Goal: Navigation & Orientation: Find specific page/section

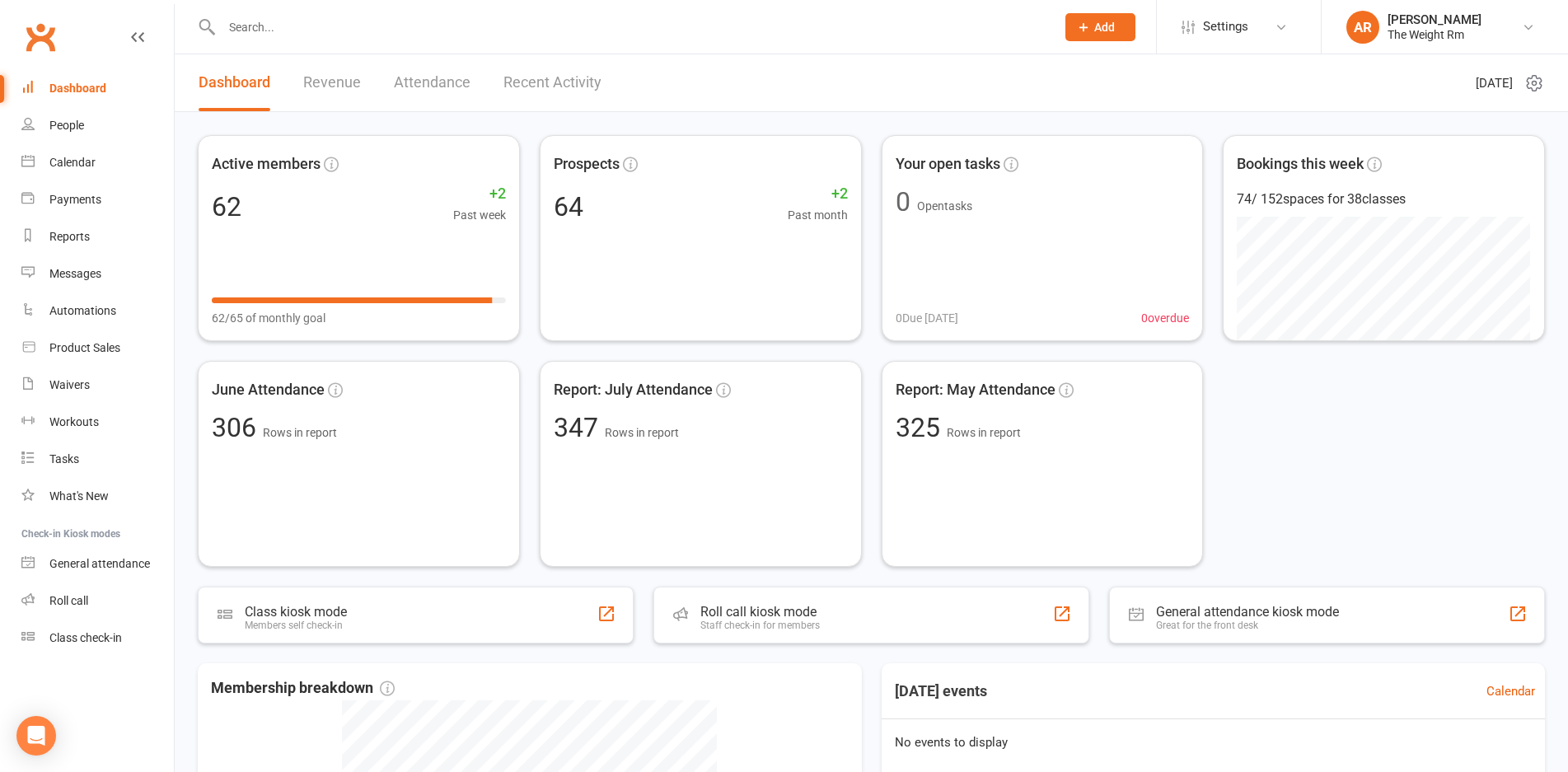
click at [507, 89] on link "Recent Activity" at bounding box center [552, 83] width 98 height 57
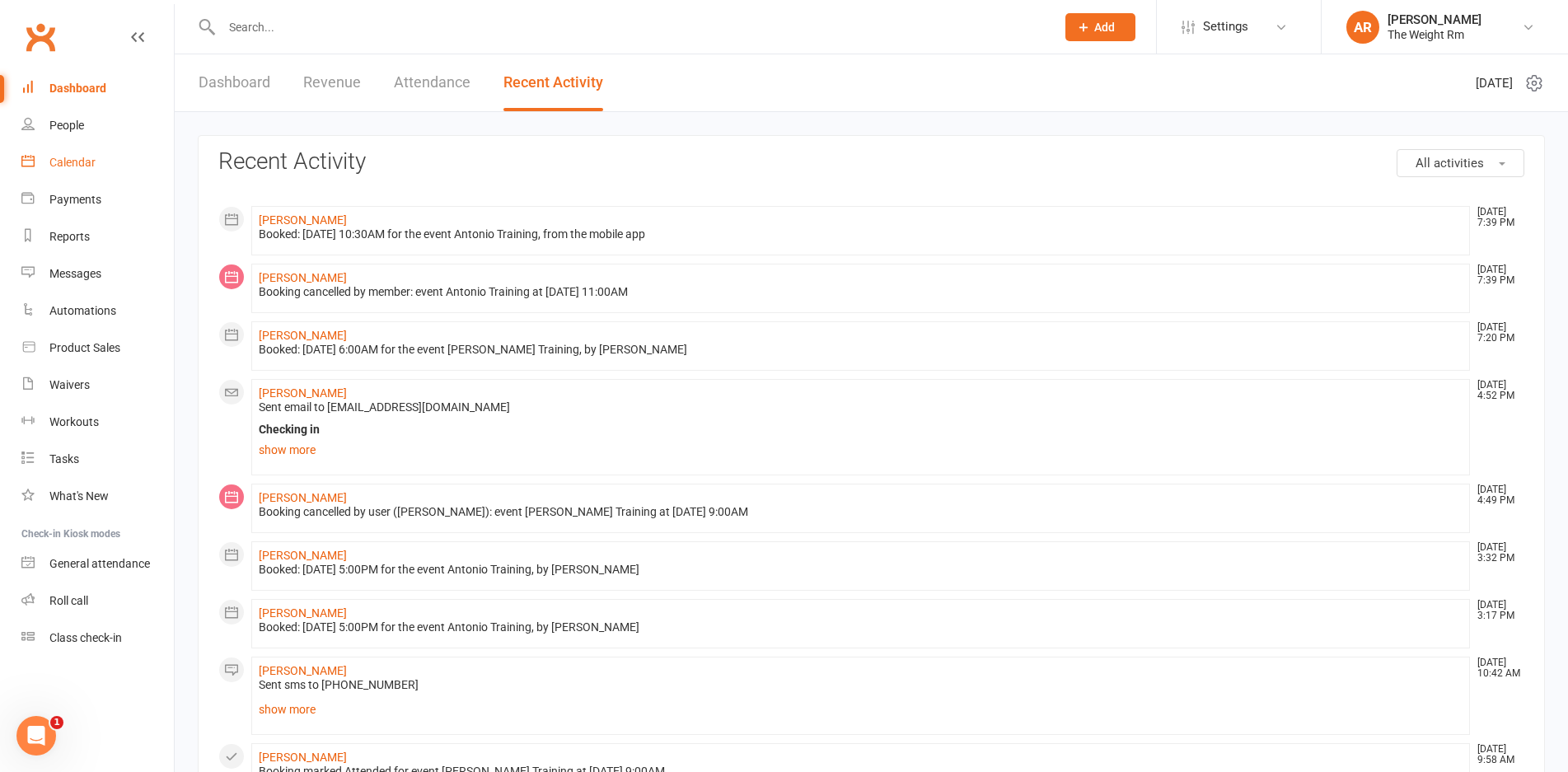
click at [93, 159] on div "Calendar" at bounding box center [72, 162] width 46 height 13
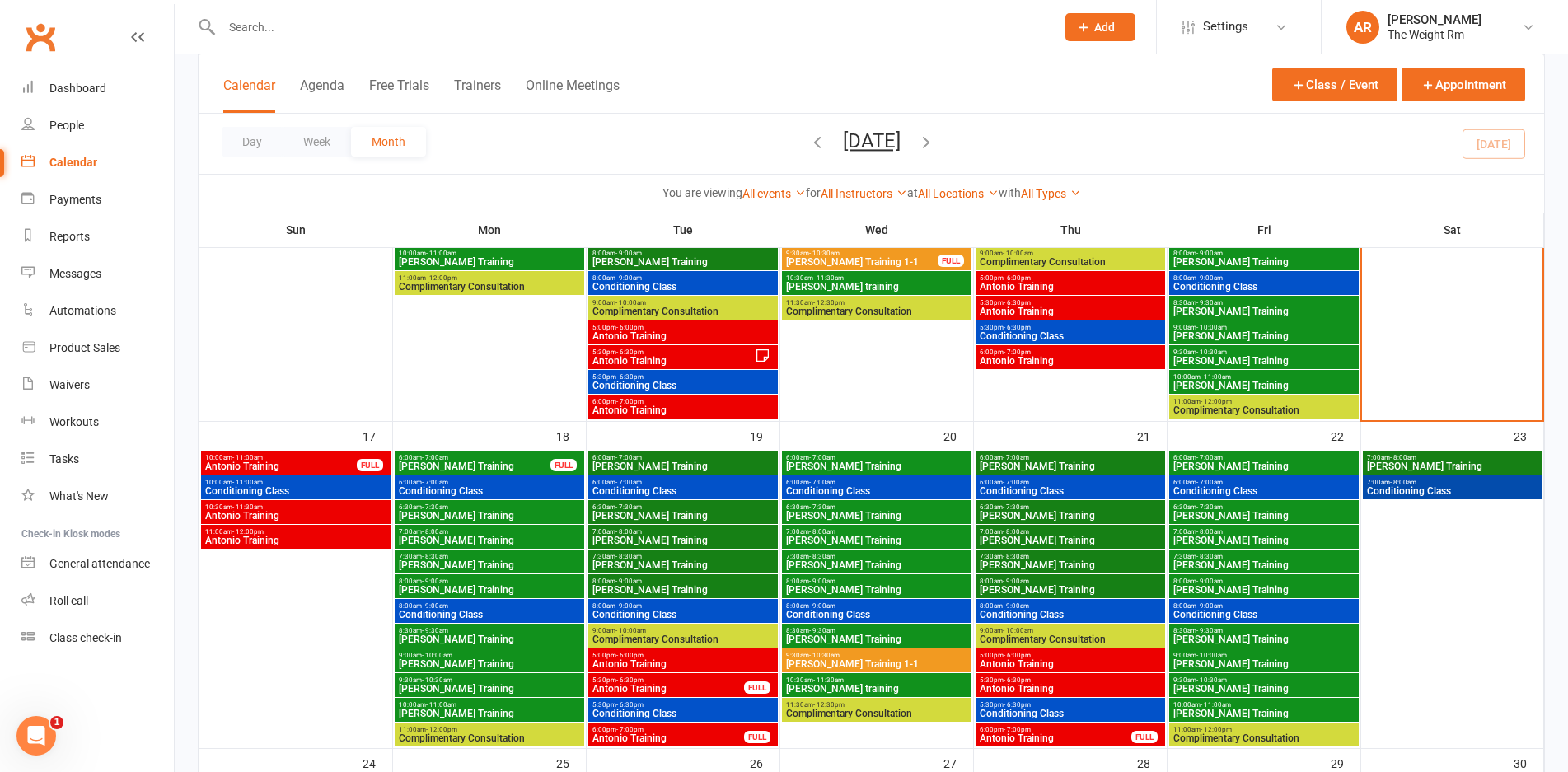
scroll to position [854, 0]
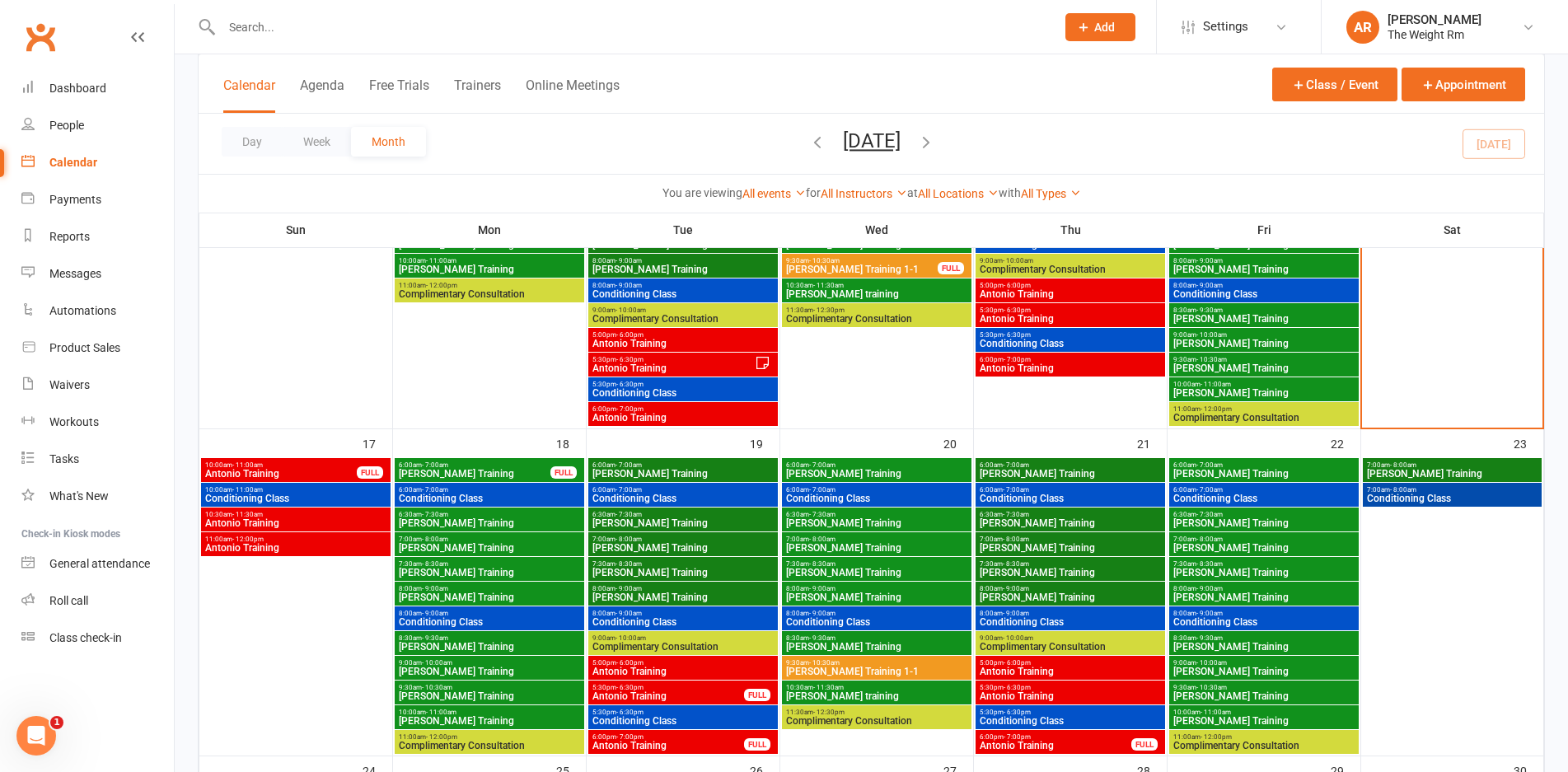
click at [504, 474] on span "[PERSON_NAME] Training" at bounding box center [475, 474] width 153 height 9
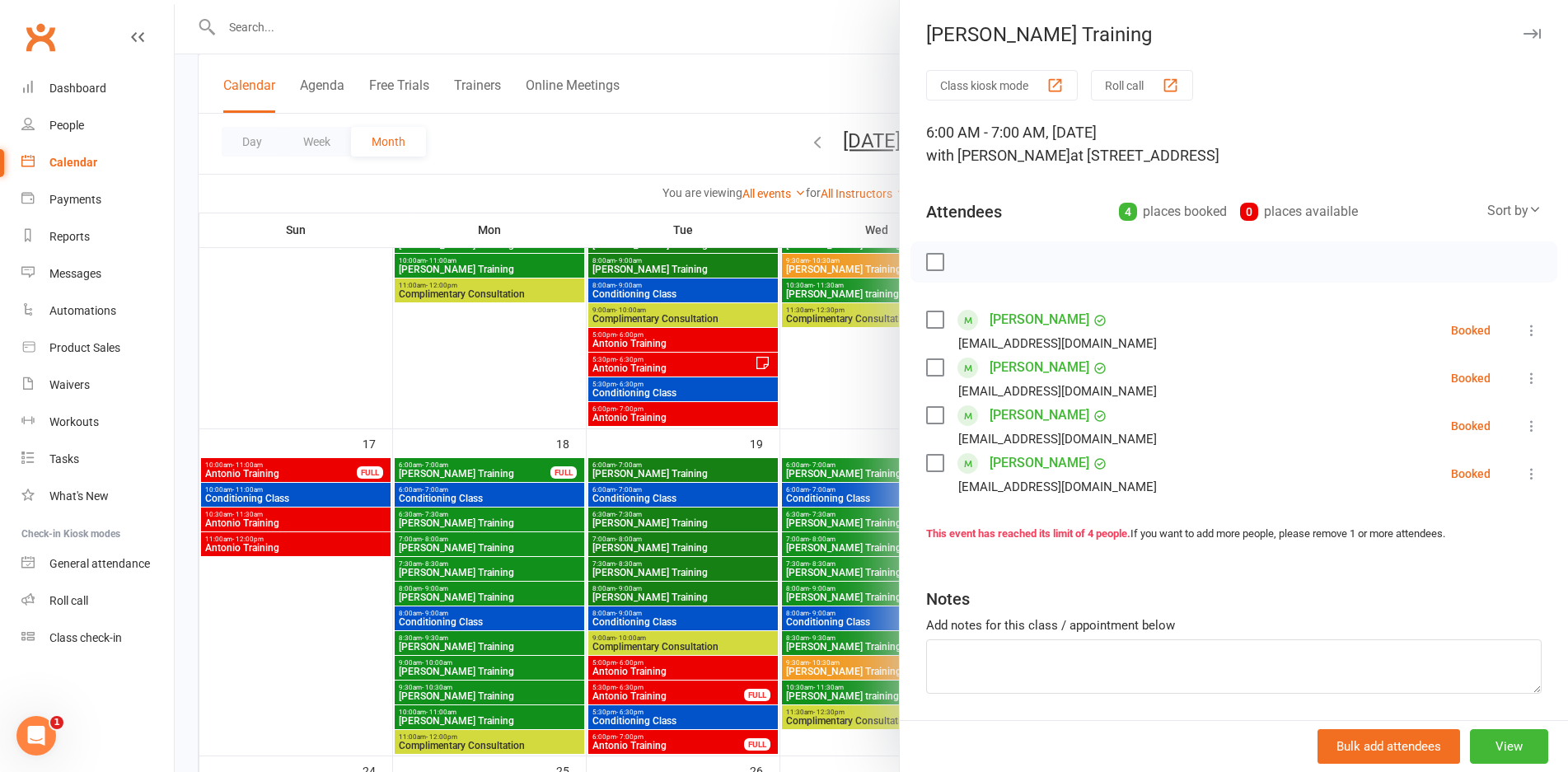
click at [504, 474] on div at bounding box center [871, 386] width 1393 height 772
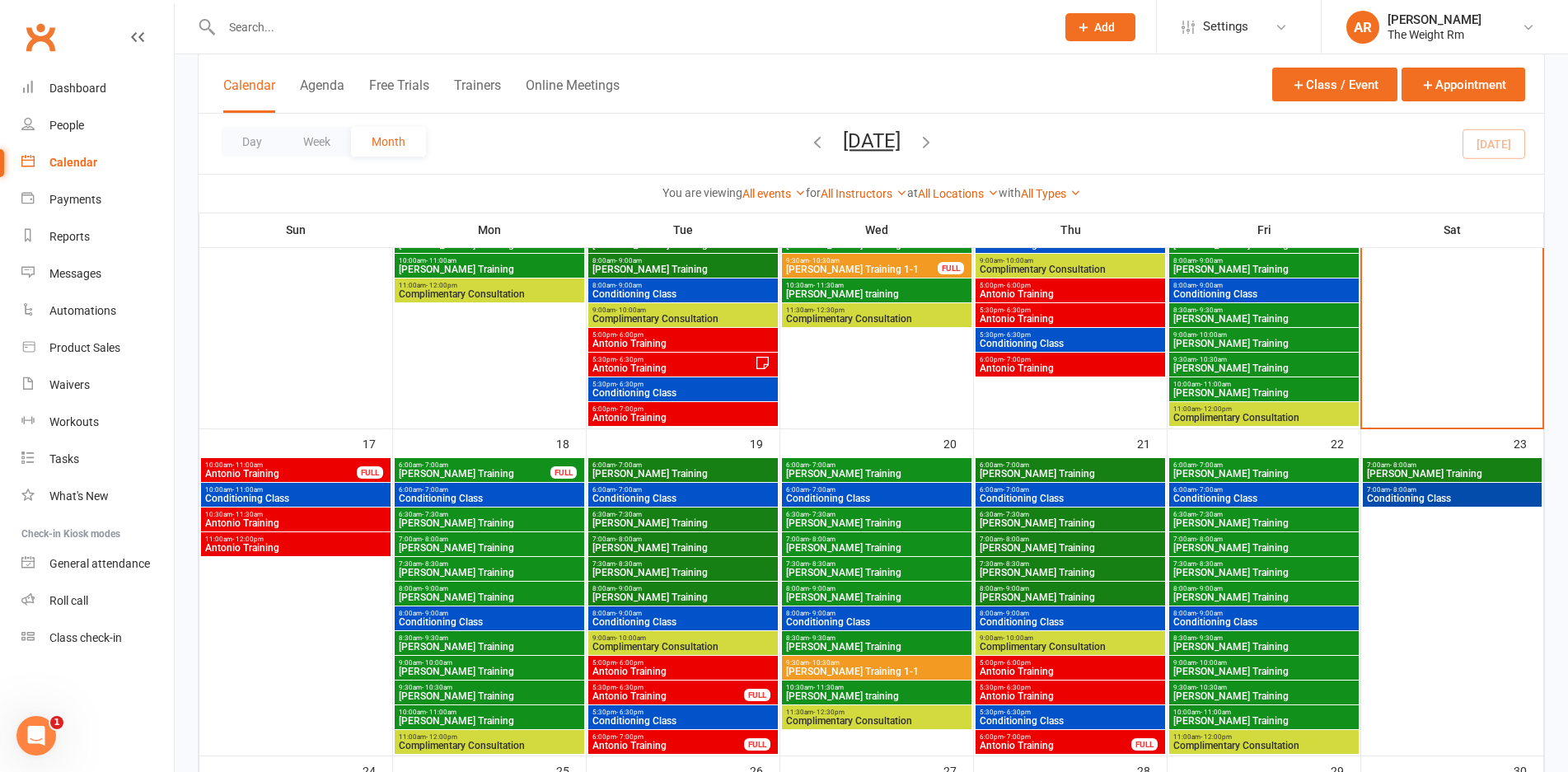
click at [514, 495] on span "Conditioning Class" at bounding box center [490, 498] width 183 height 9
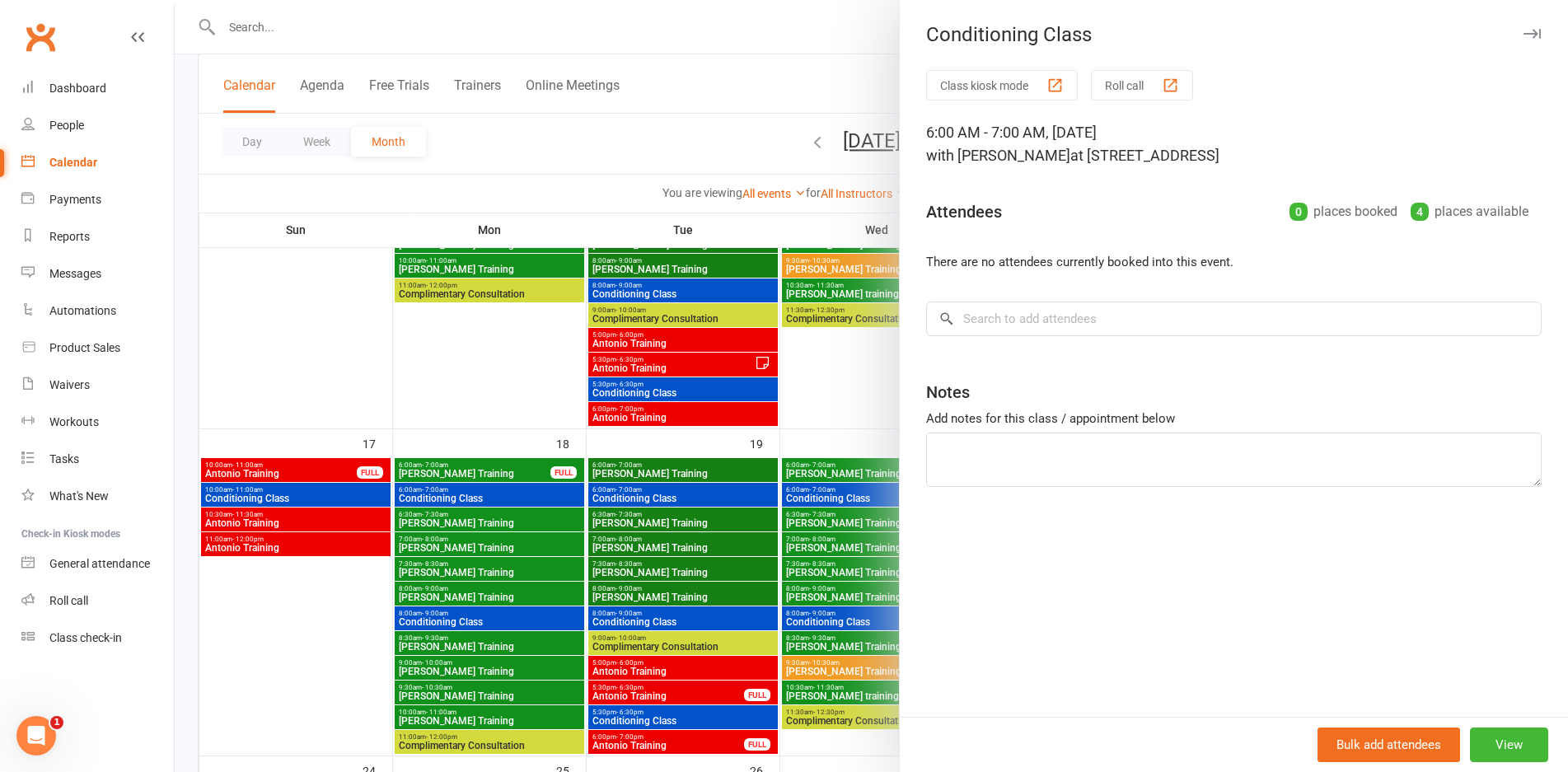
click at [511, 528] on div at bounding box center [871, 386] width 1393 height 772
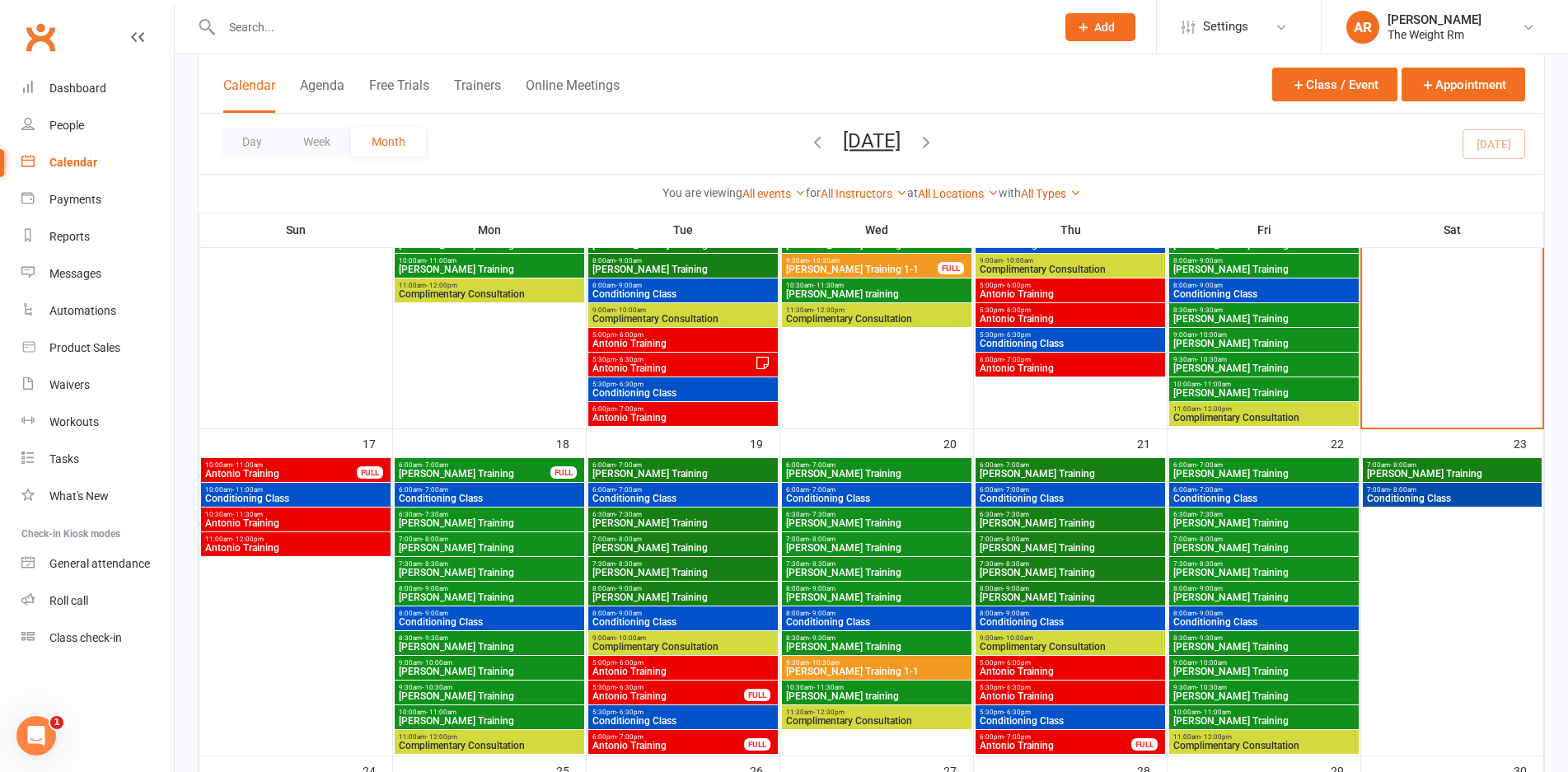
click at [514, 515] on span "6:30am - 7:30am" at bounding box center [490, 514] width 183 height 8
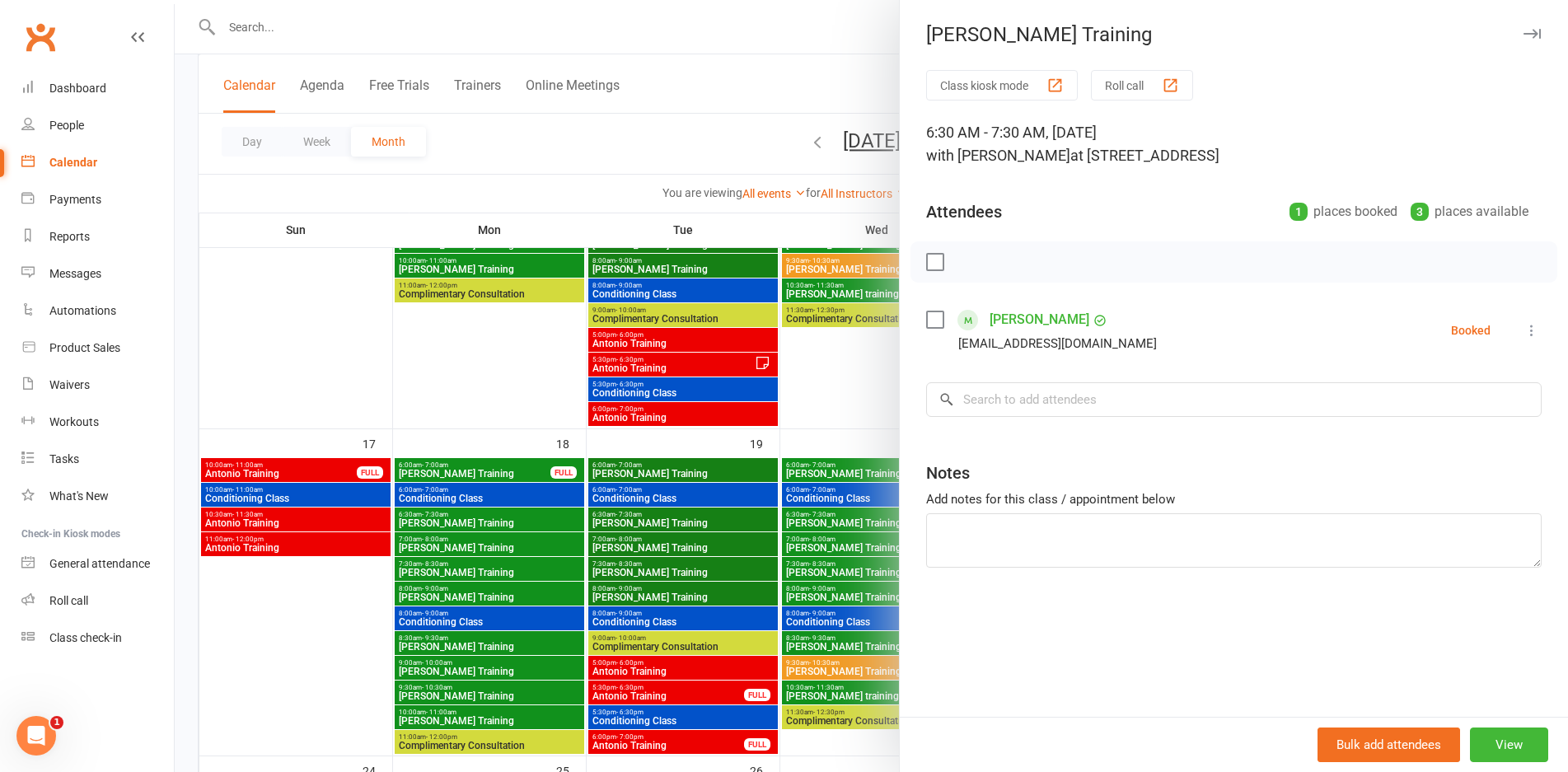
click at [514, 515] on div at bounding box center [871, 386] width 1393 height 772
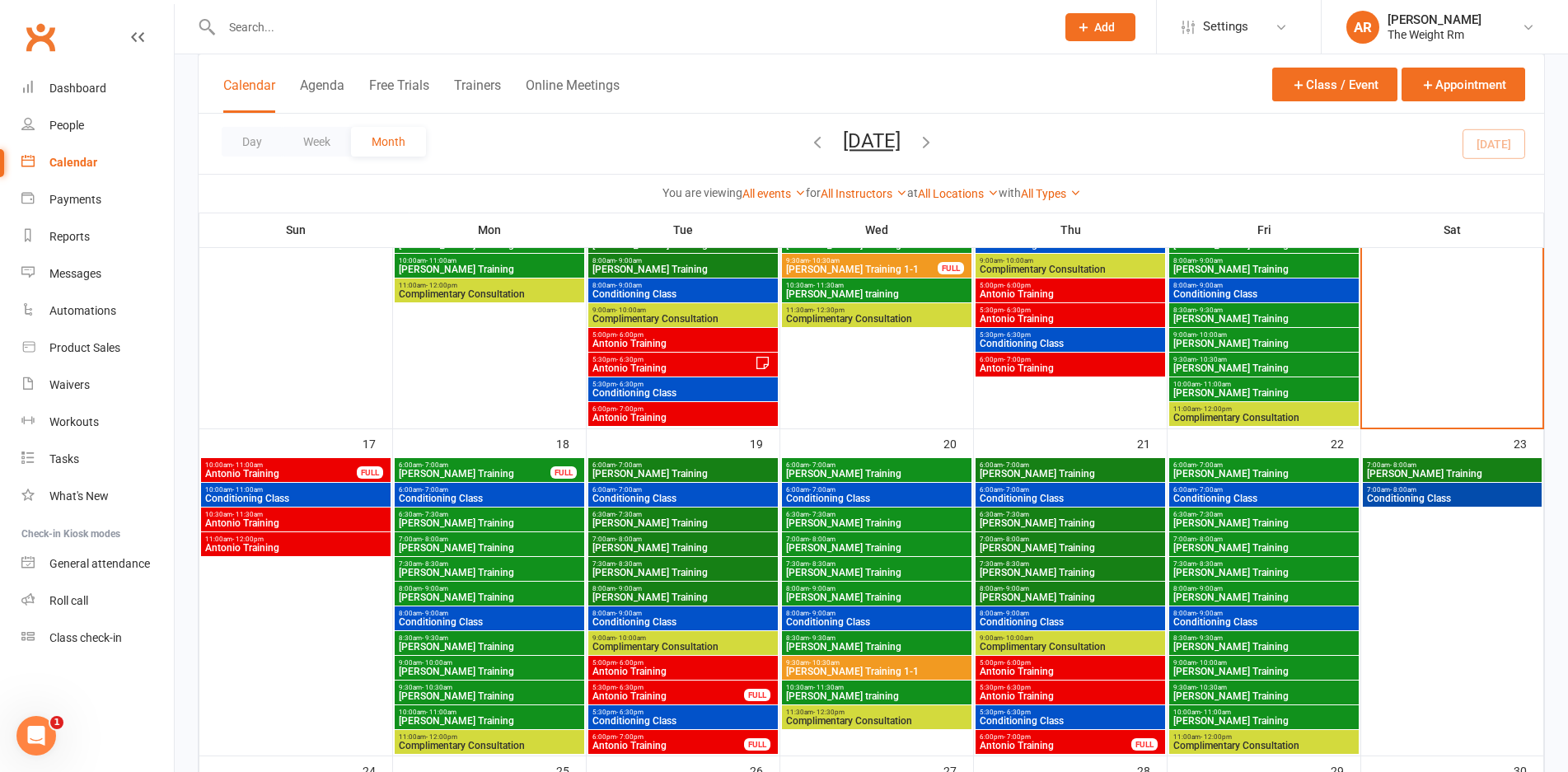
click at [515, 547] on span "[PERSON_NAME] Training" at bounding box center [490, 547] width 183 height 9
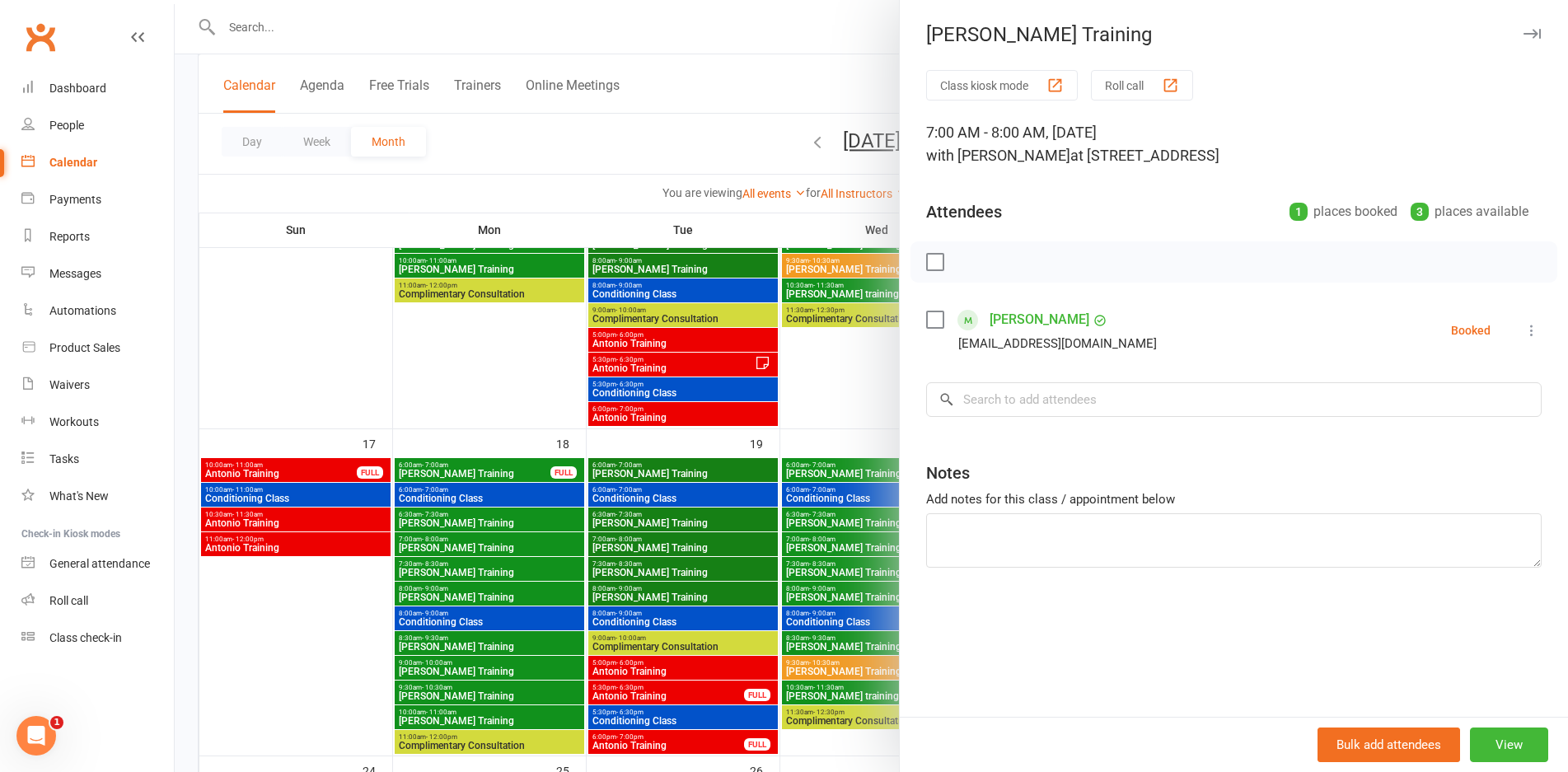
click at [515, 547] on div at bounding box center [871, 386] width 1393 height 772
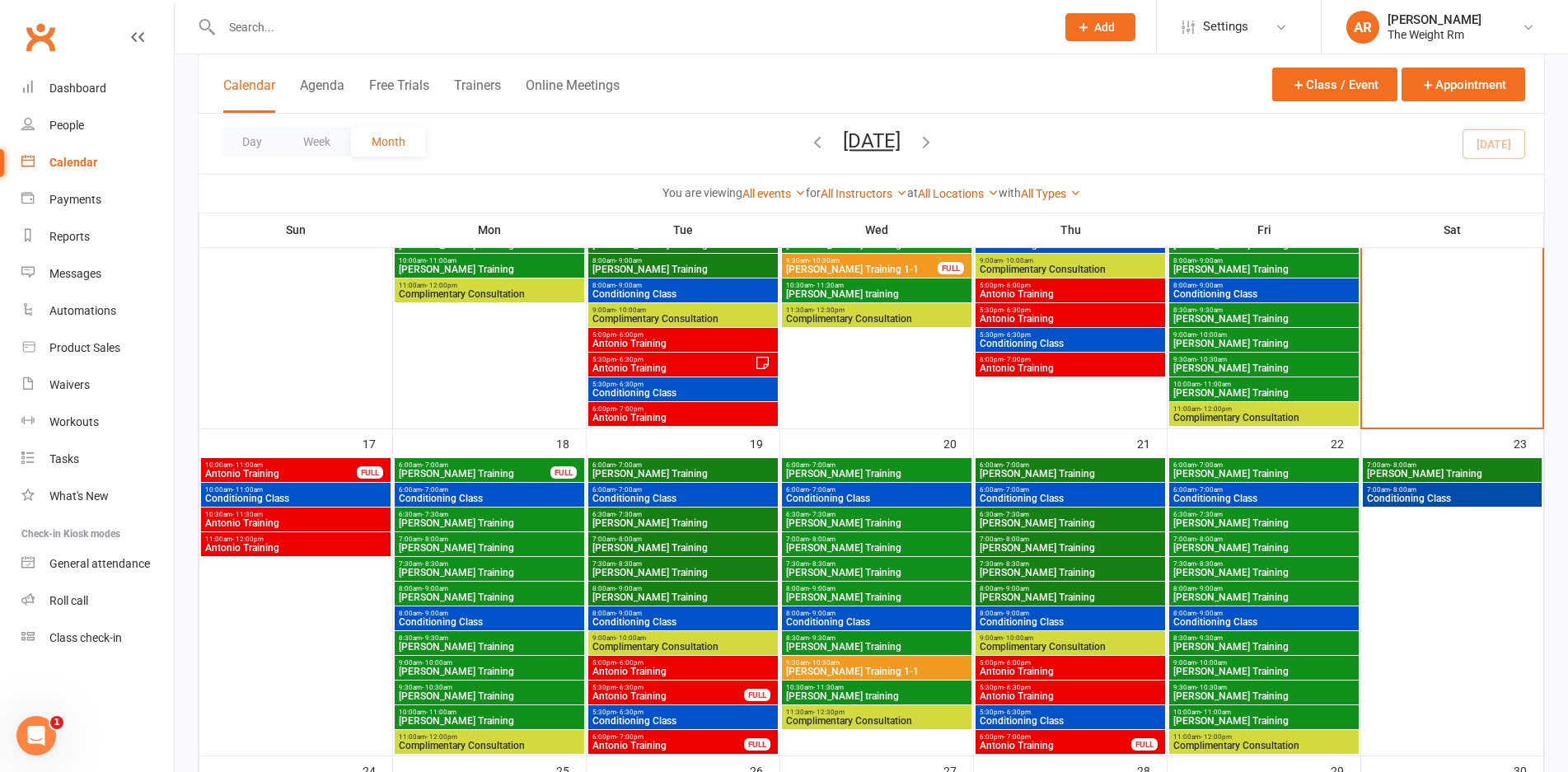
click at [510, 572] on span "[PERSON_NAME] Training" at bounding box center [490, 572] width 183 height 9
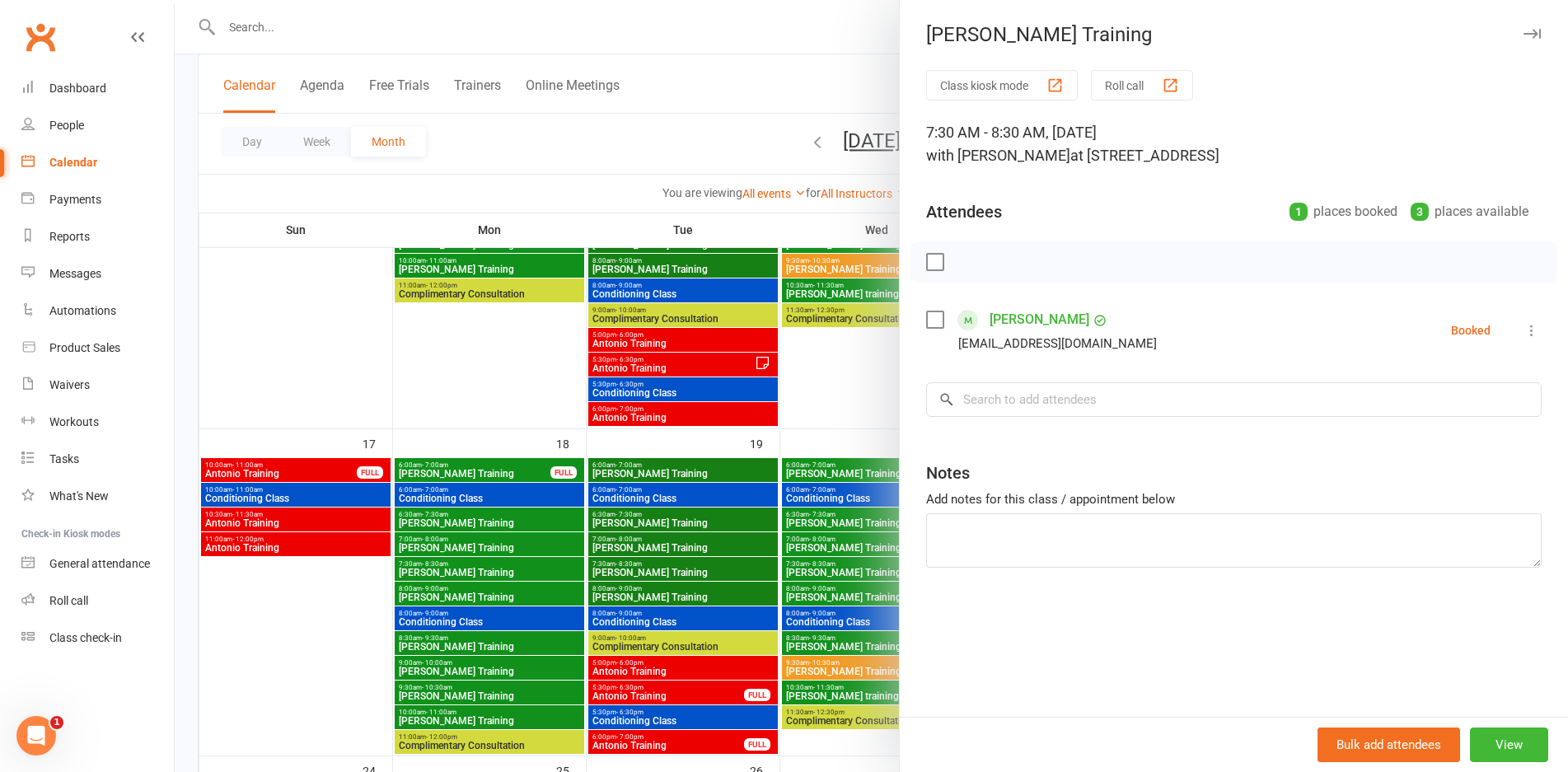
click at [511, 567] on div at bounding box center [871, 386] width 1393 height 772
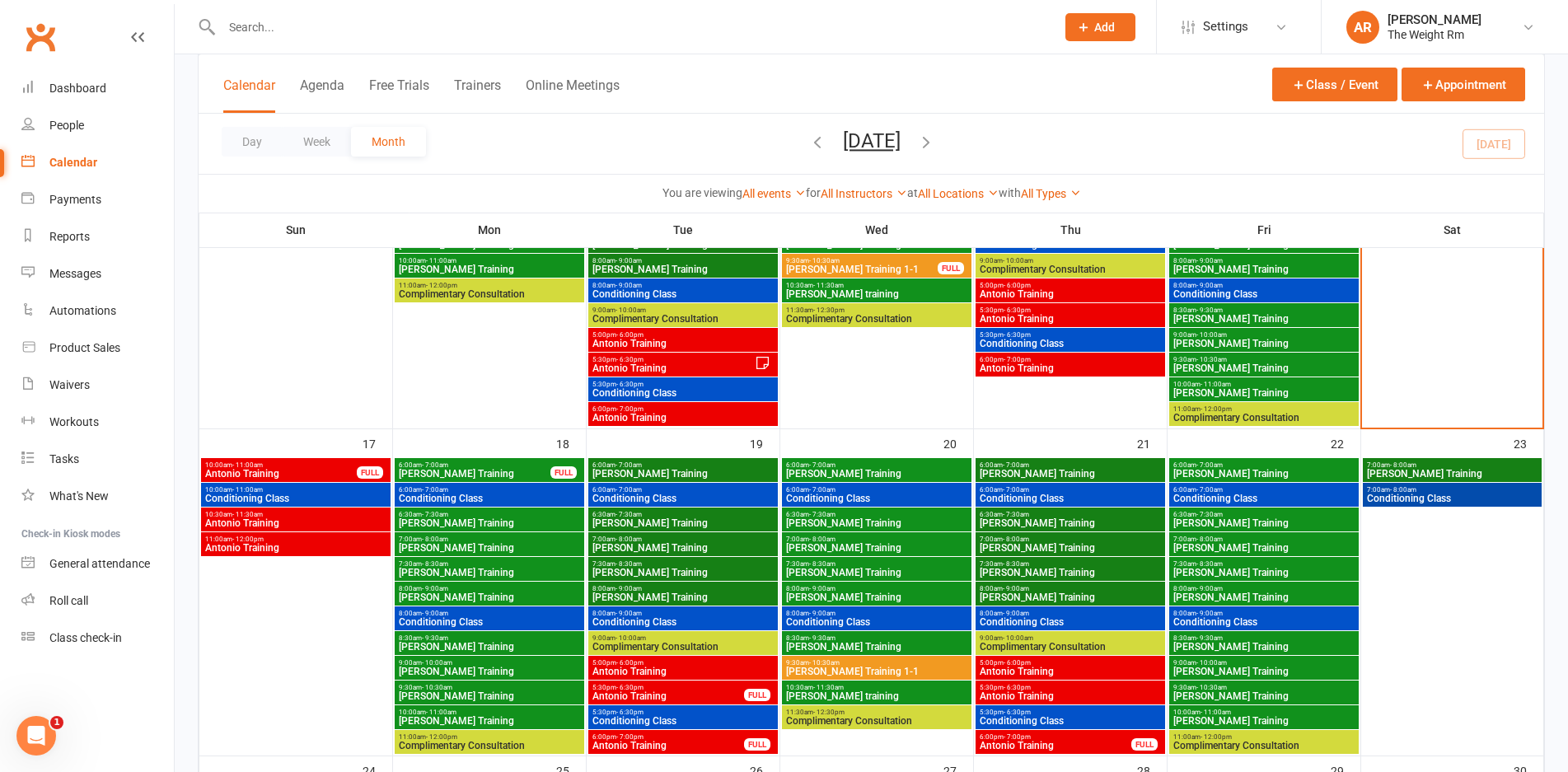
click at [505, 590] on span "8:00am - 9:00am" at bounding box center [490, 589] width 183 height 8
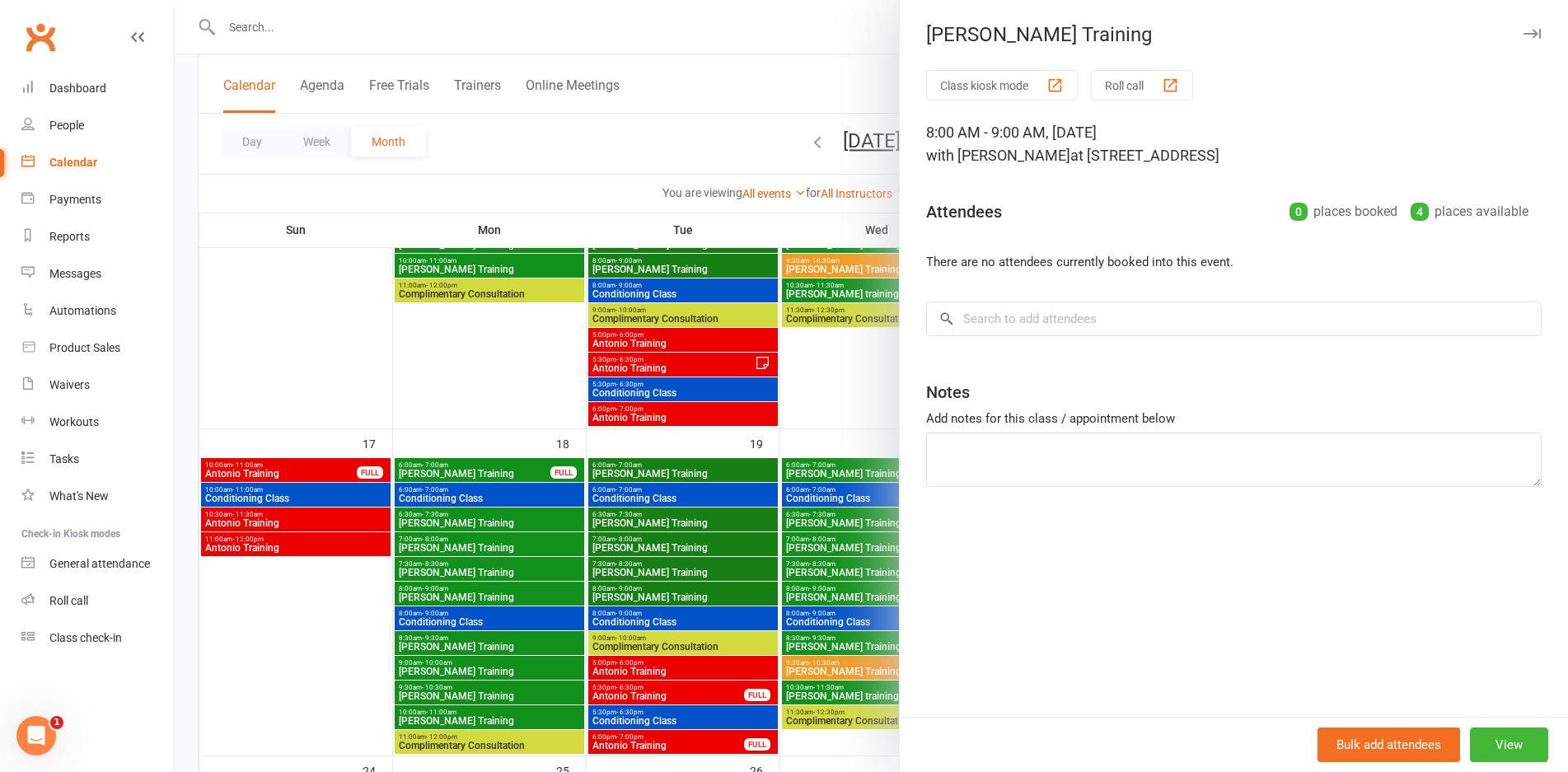
click at [505, 590] on div at bounding box center [871, 386] width 1393 height 772
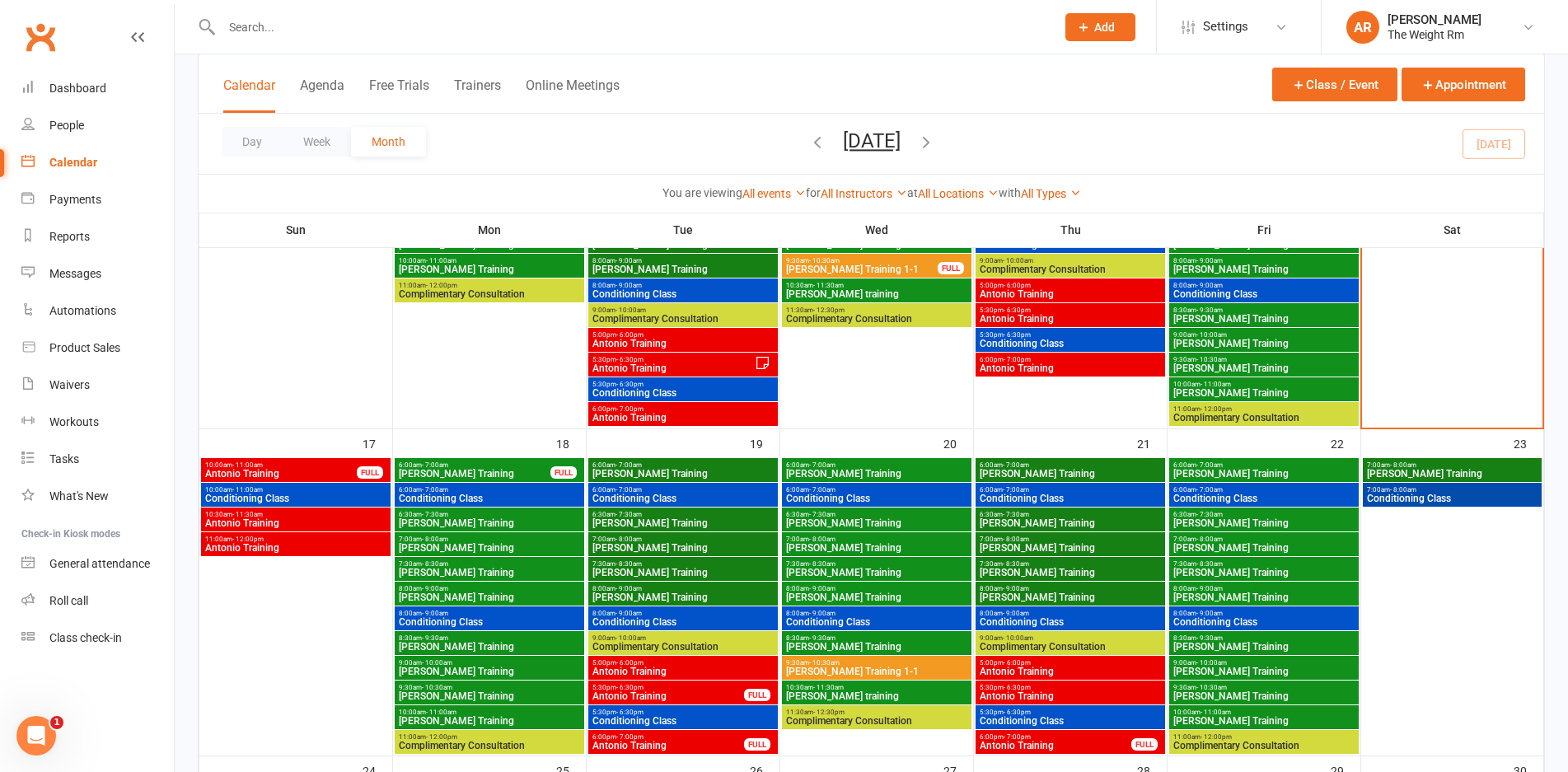
click at [502, 619] on span "Conditioning Class" at bounding box center [490, 622] width 183 height 9
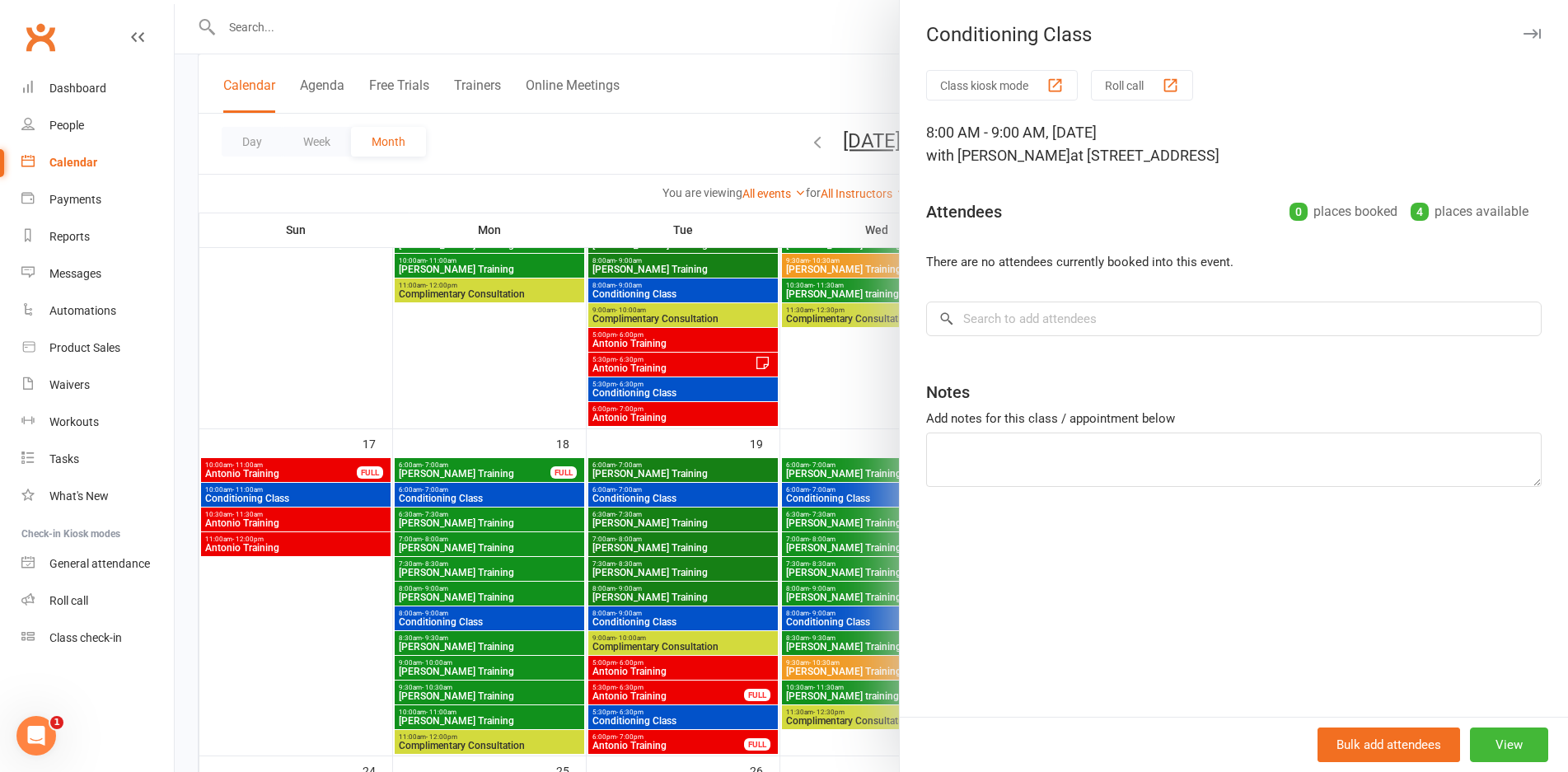
click at [502, 619] on div at bounding box center [871, 386] width 1393 height 772
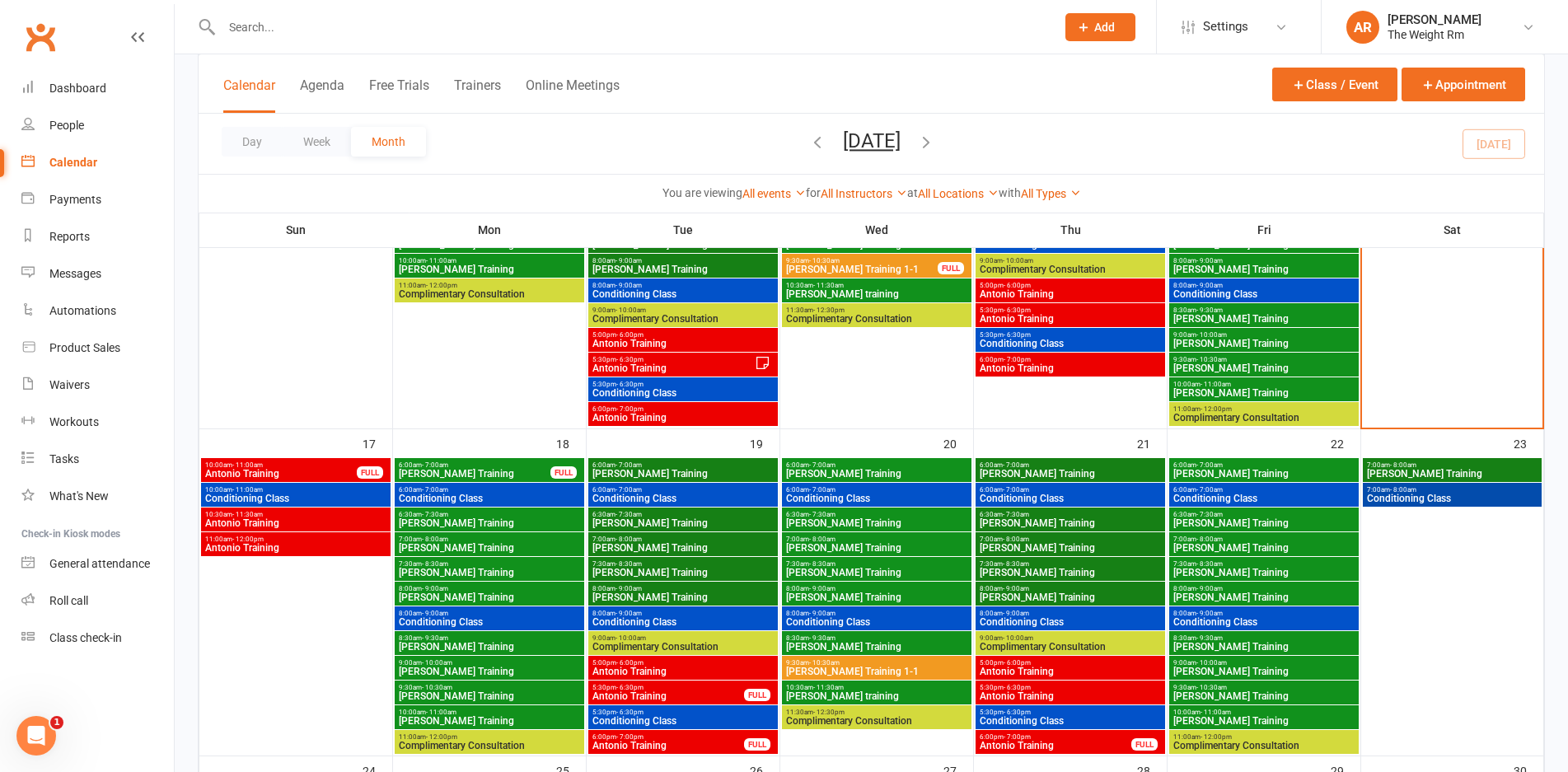
click at [506, 642] on span "[PERSON_NAME] Training" at bounding box center [490, 646] width 183 height 9
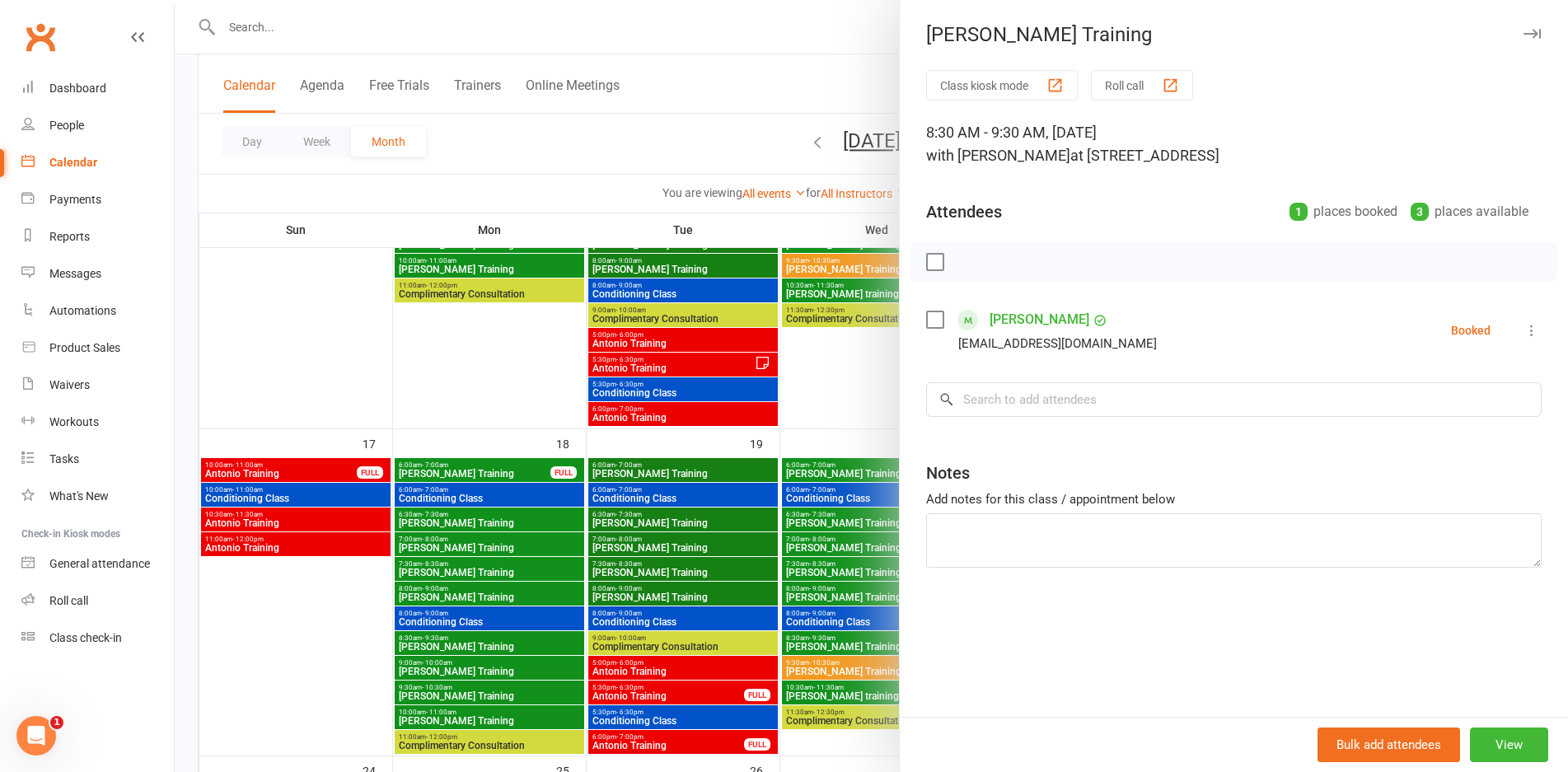
click at [506, 641] on div at bounding box center [871, 386] width 1393 height 772
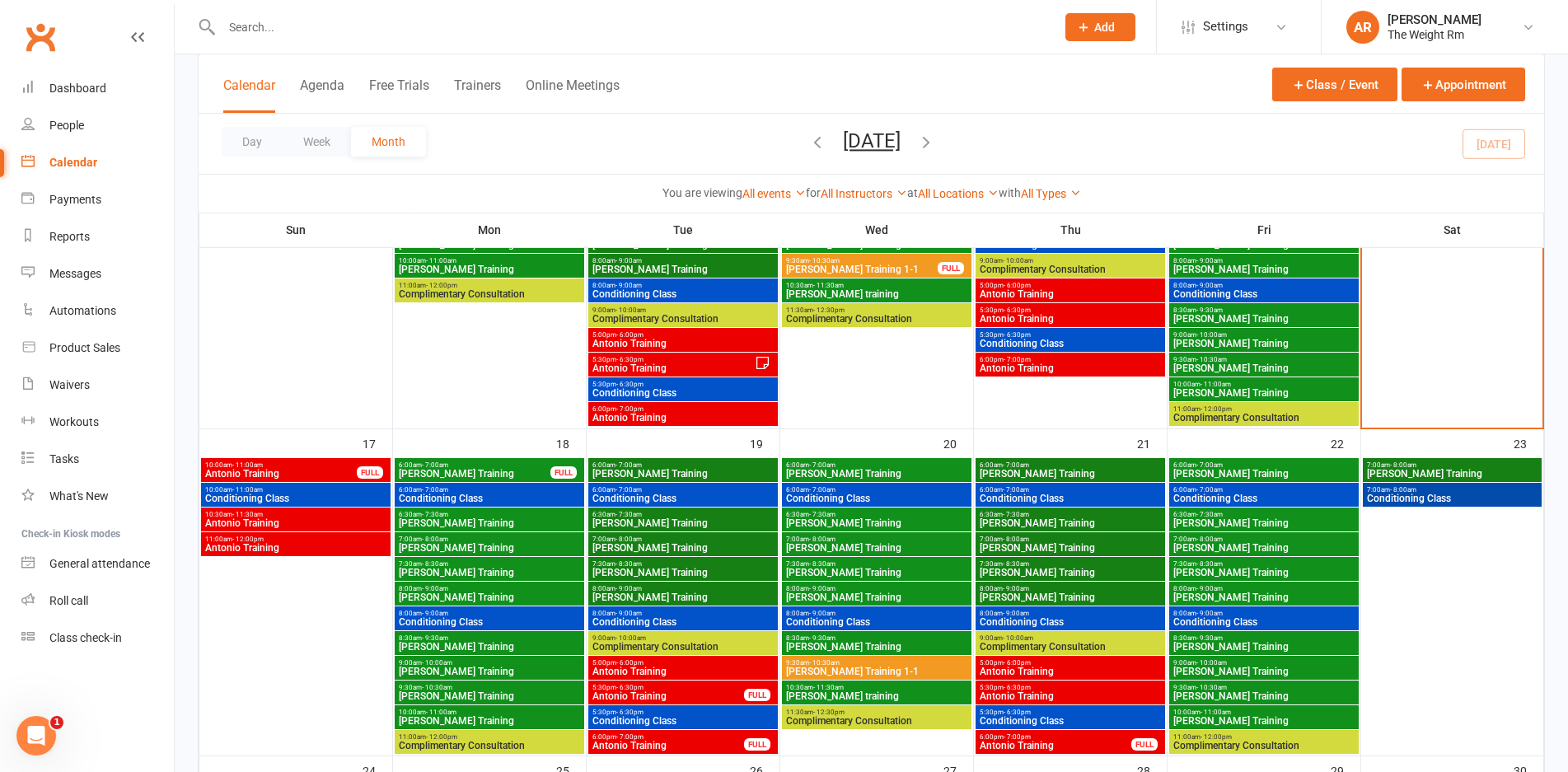
click at [507, 672] on span "[PERSON_NAME] Training" at bounding box center [490, 671] width 183 height 9
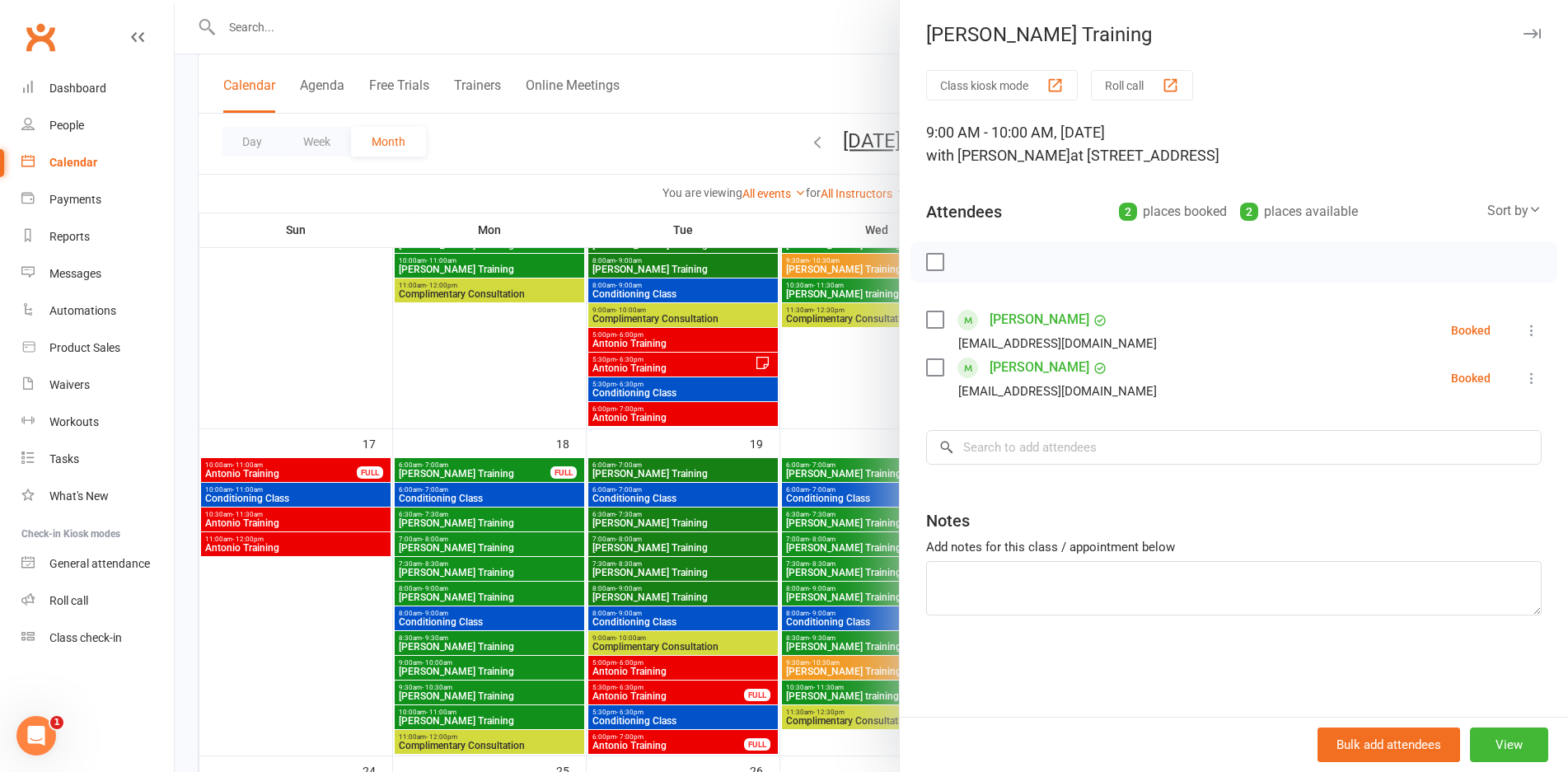
click at [507, 672] on div at bounding box center [871, 386] width 1393 height 772
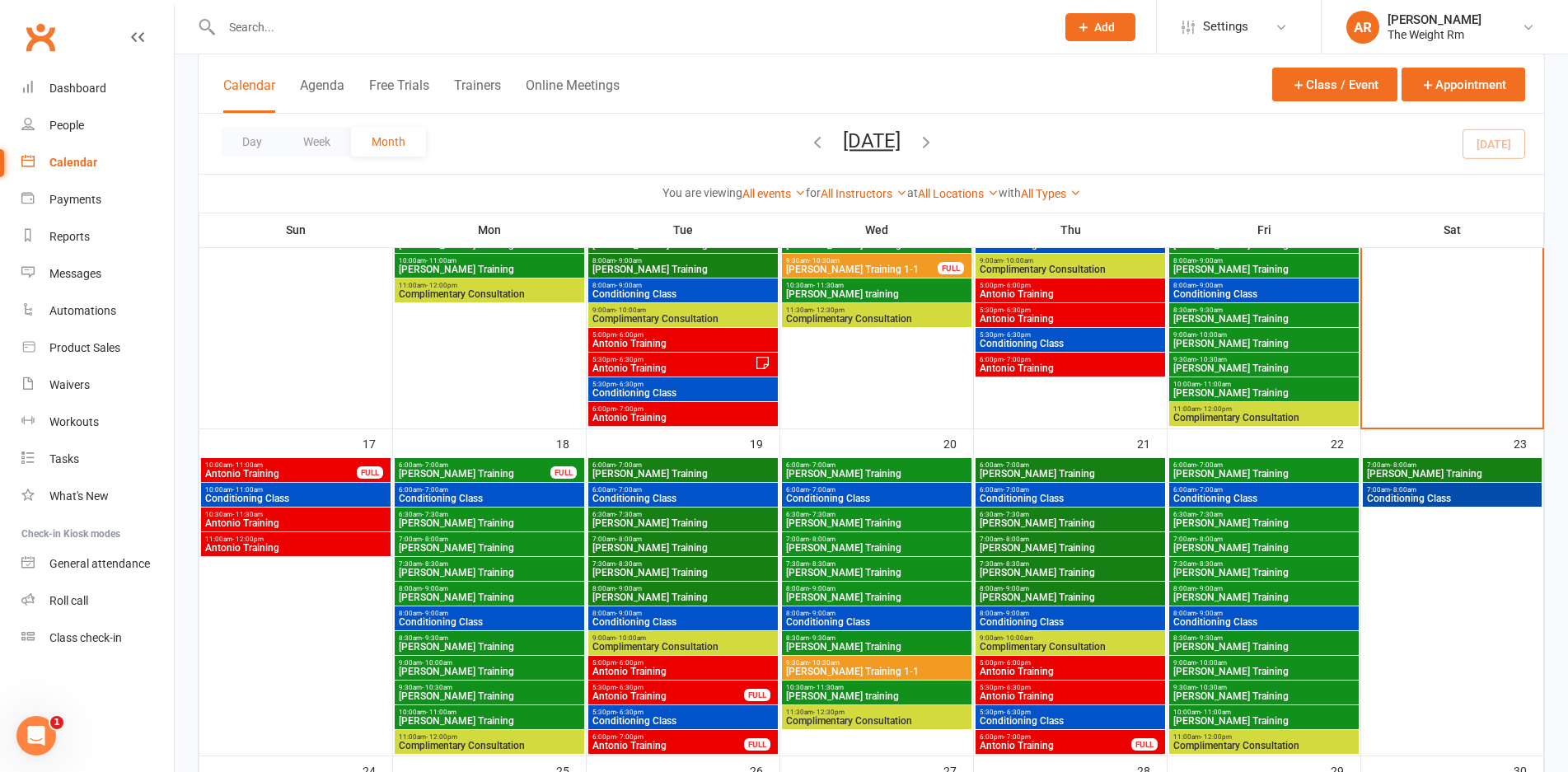
click at [512, 689] on span "9:30am - 10:30am" at bounding box center [490, 688] width 183 height 8
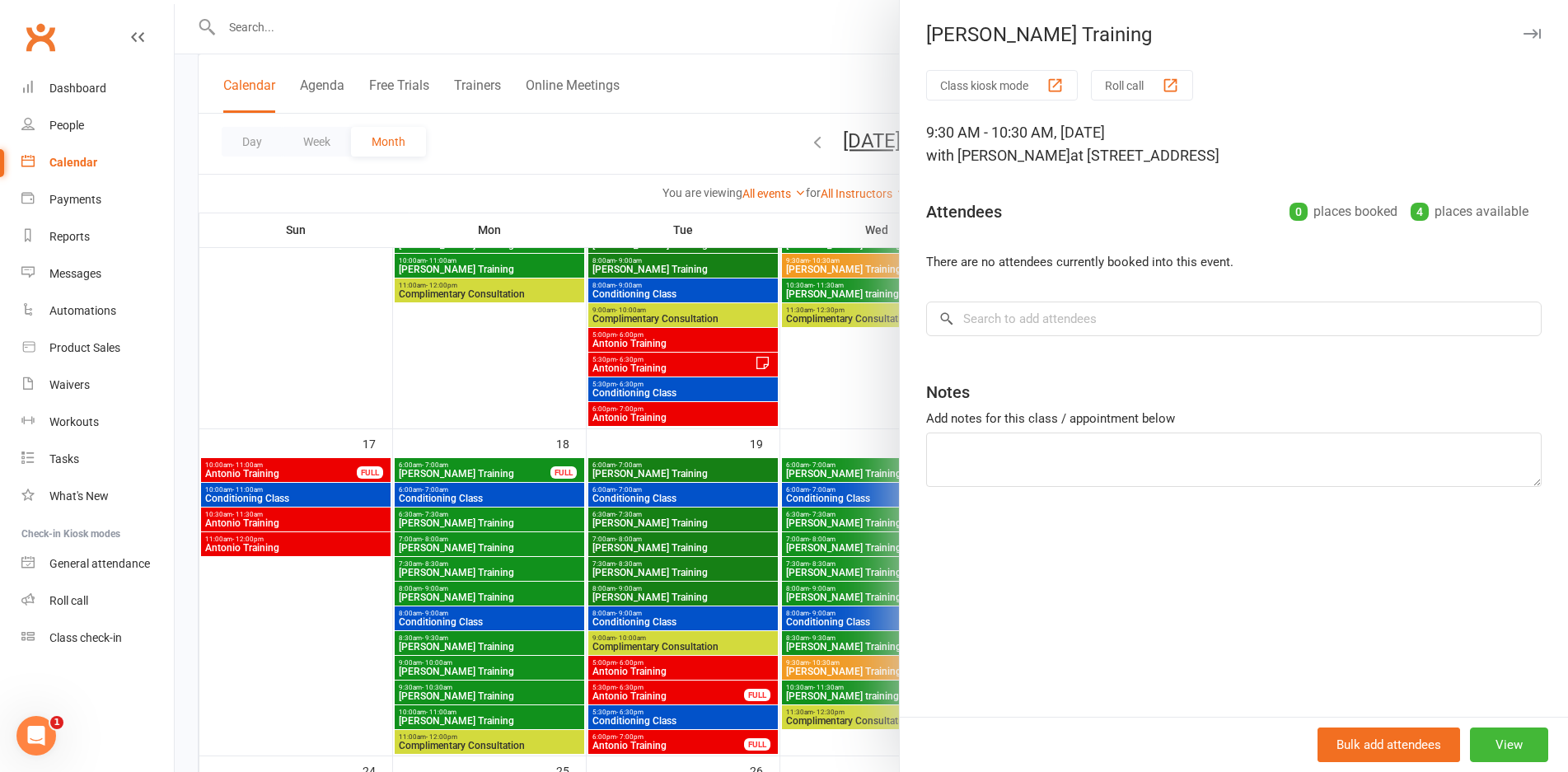
click at [512, 689] on div at bounding box center [871, 386] width 1393 height 772
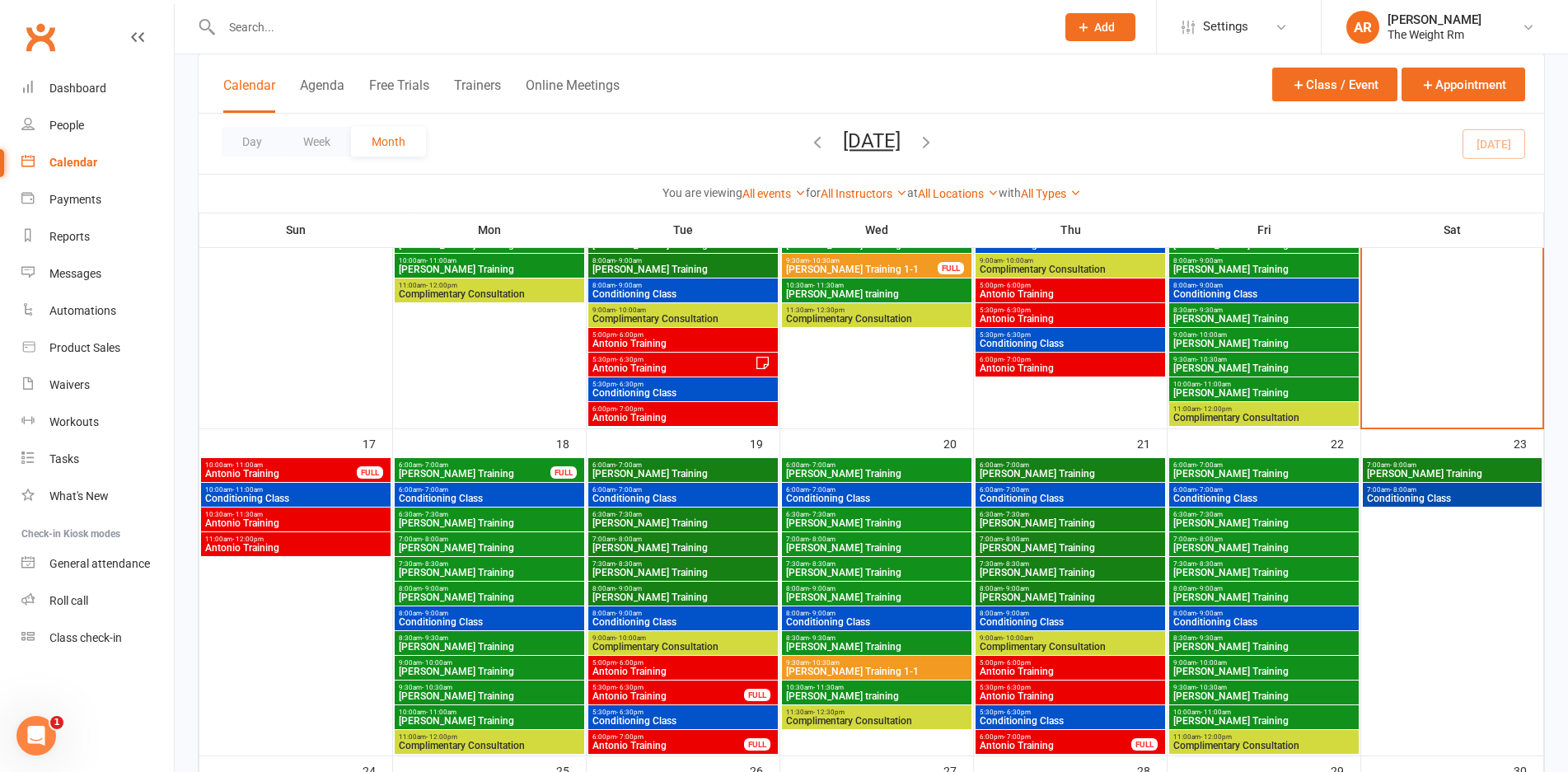
click at [522, 714] on span "10:00am - 11:00am" at bounding box center [490, 713] width 183 height 8
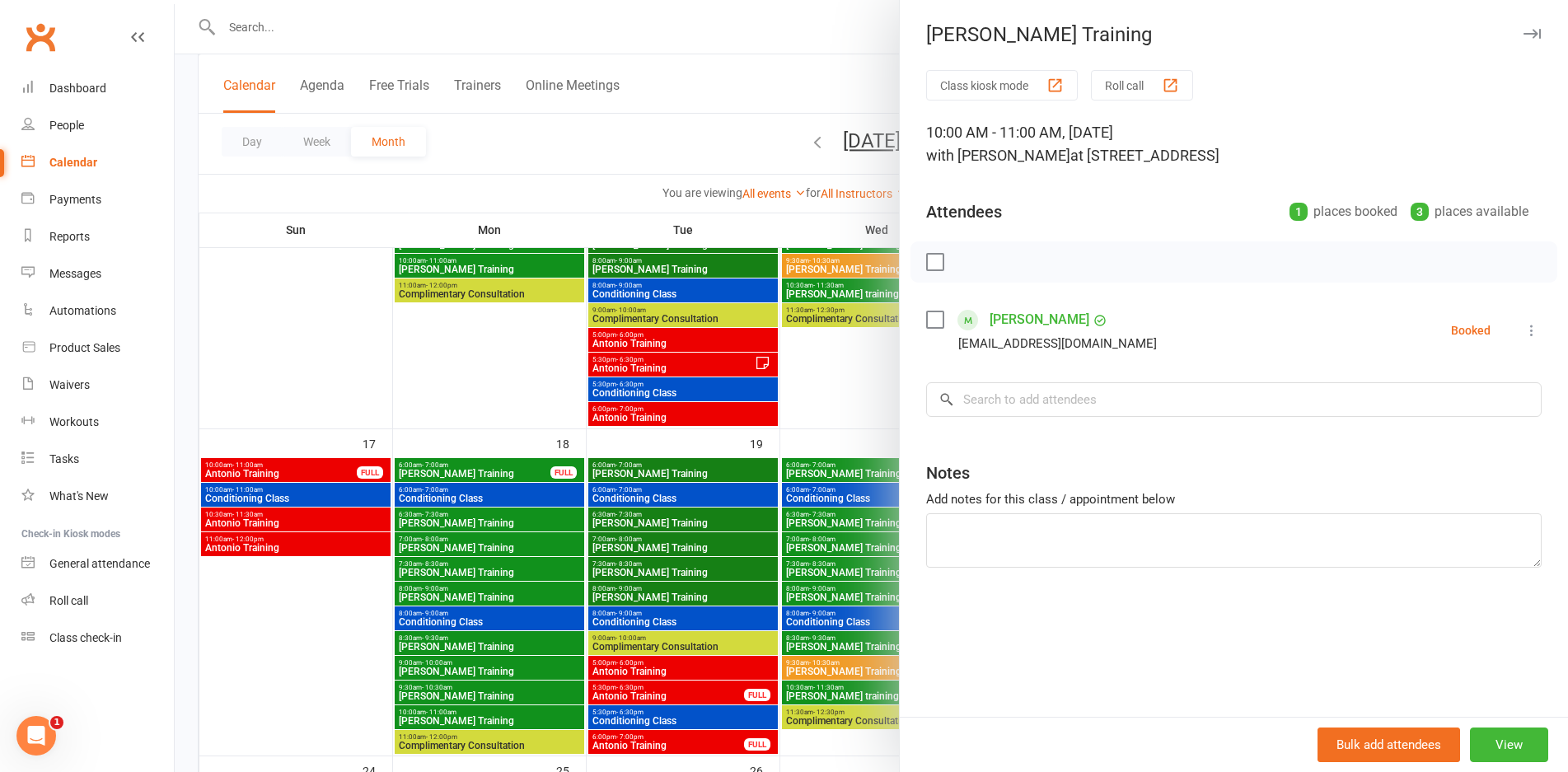
click at [522, 714] on div at bounding box center [871, 386] width 1393 height 772
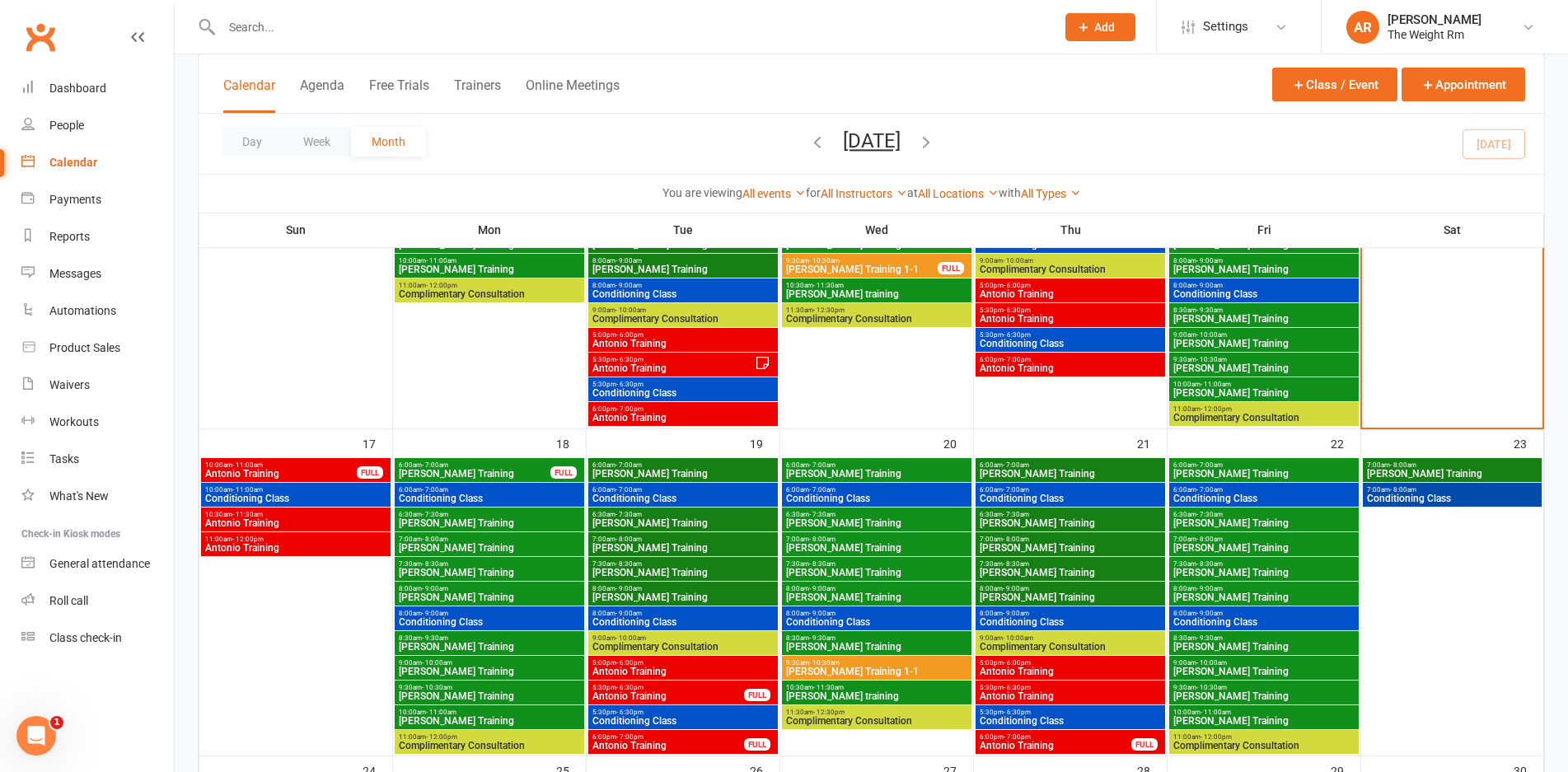
click at [717, 671] on span "Antonio Training" at bounding box center [683, 671] width 183 height 9
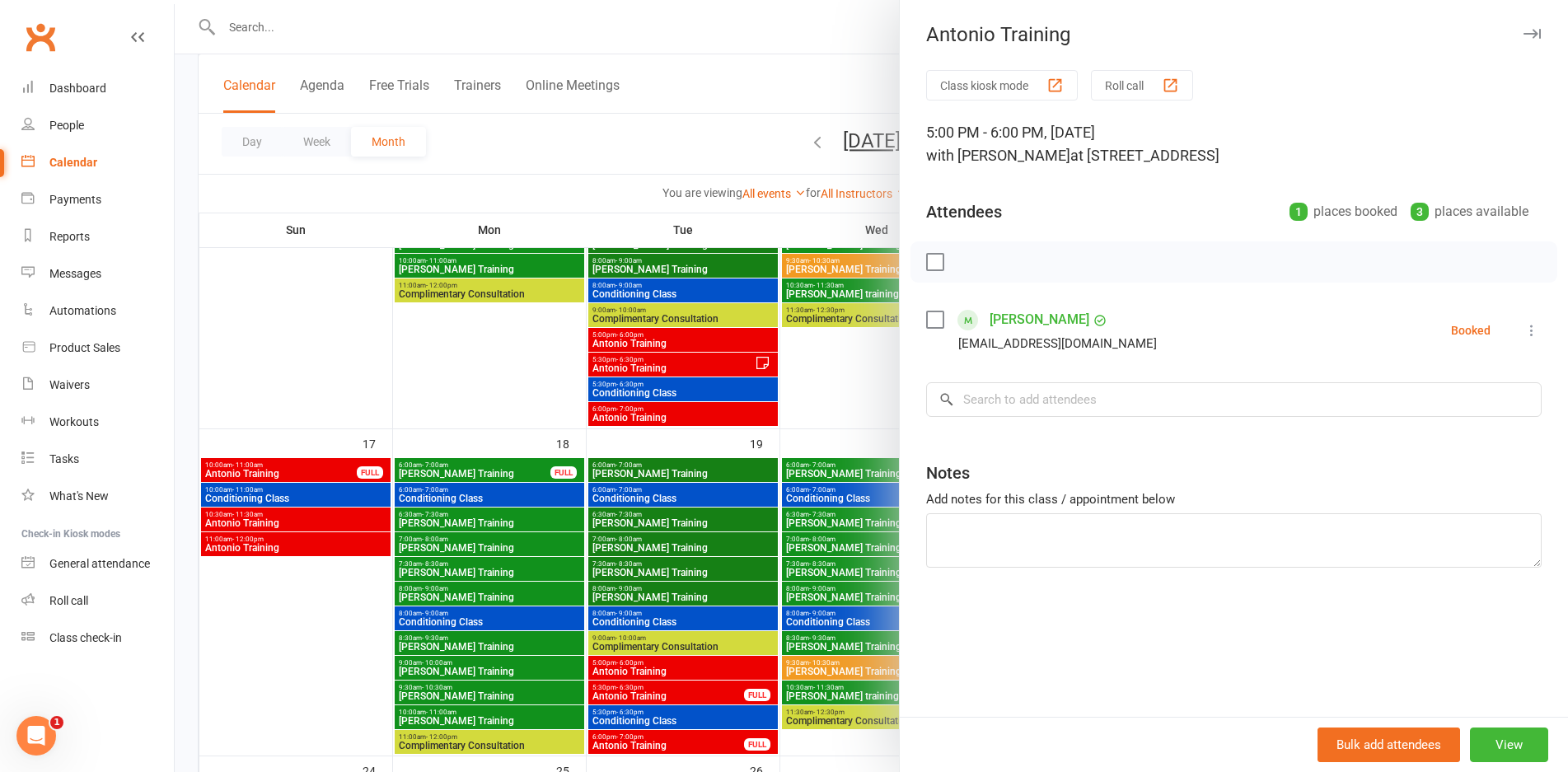
click at [717, 671] on div at bounding box center [871, 386] width 1393 height 772
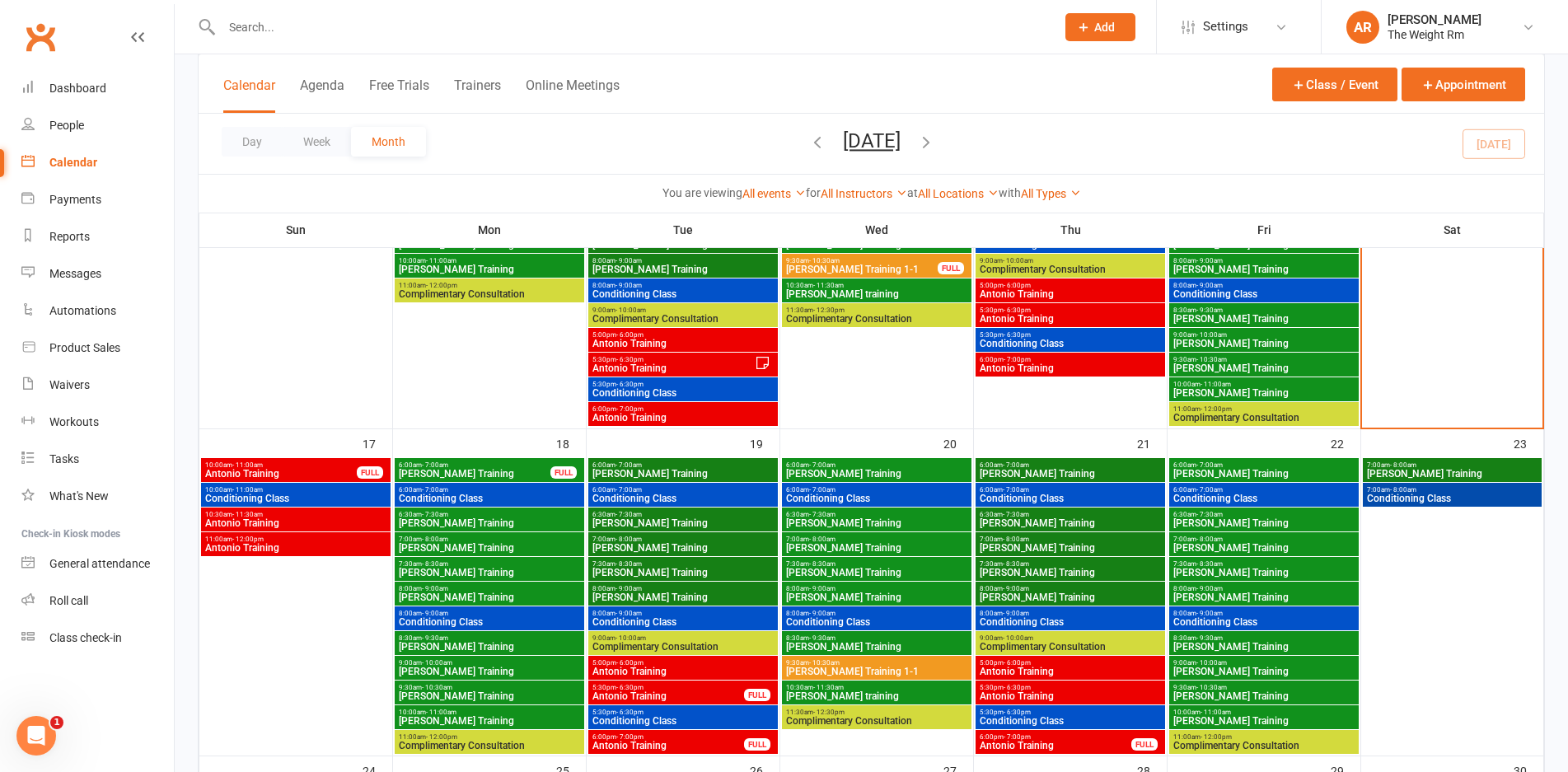
click at [717, 684] on span "5:30pm - 6:30pm" at bounding box center [668, 688] width 153 height 8
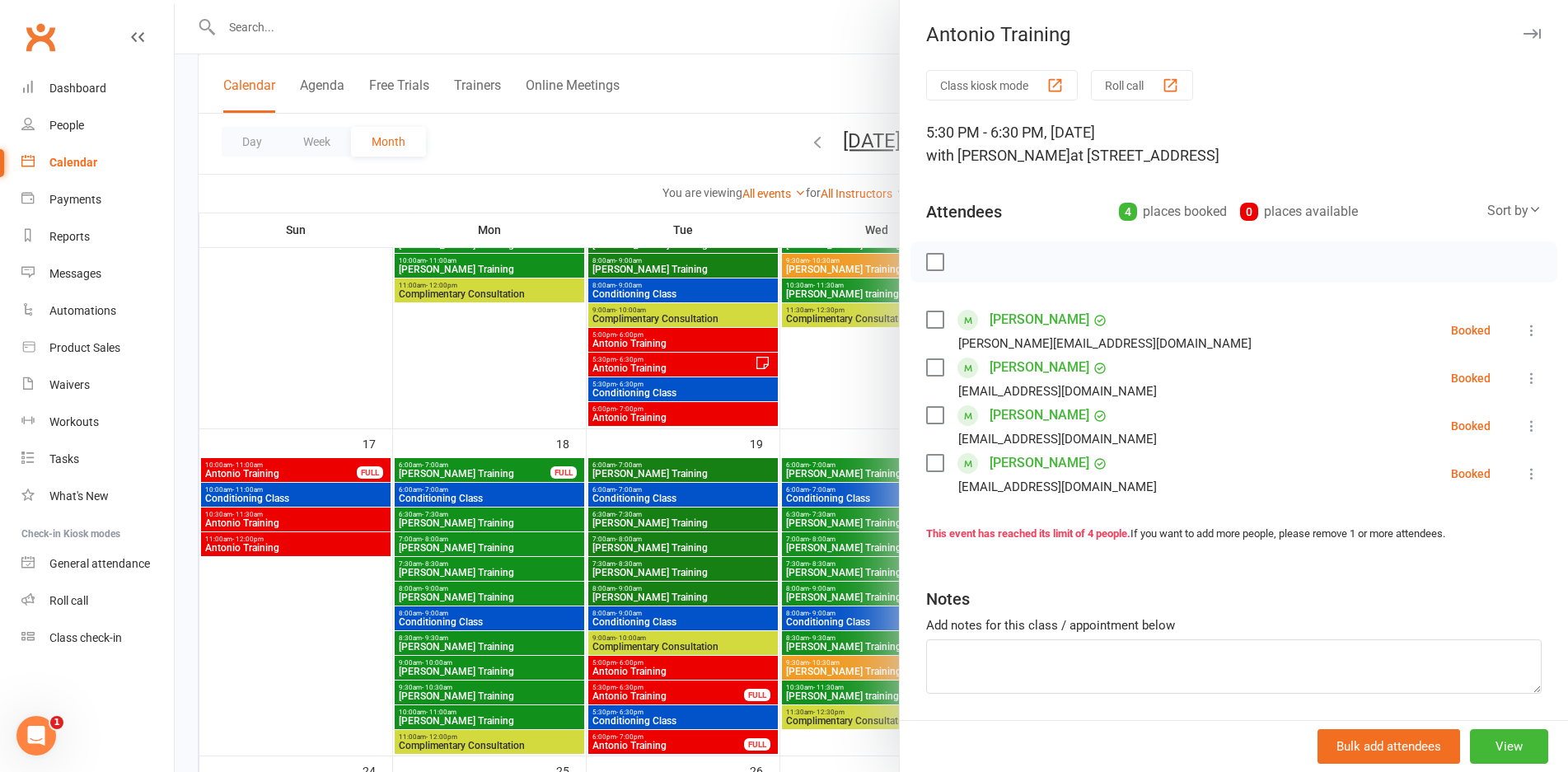
click at [717, 684] on div at bounding box center [871, 386] width 1393 height 772
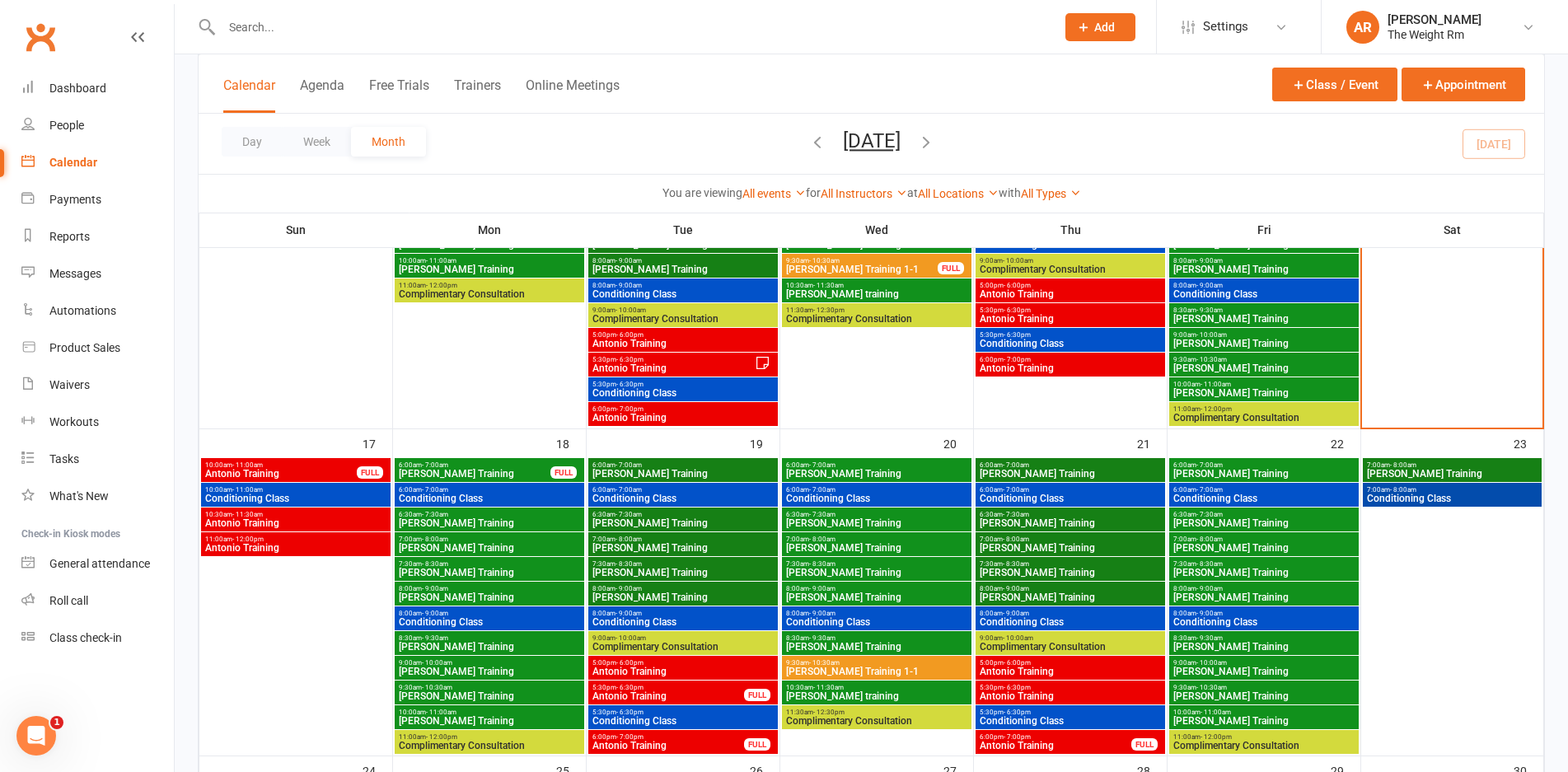
click at [717, 734] on span "6:00pm - 7:00pm" at bounding box center [668, 737] width 153 height 8
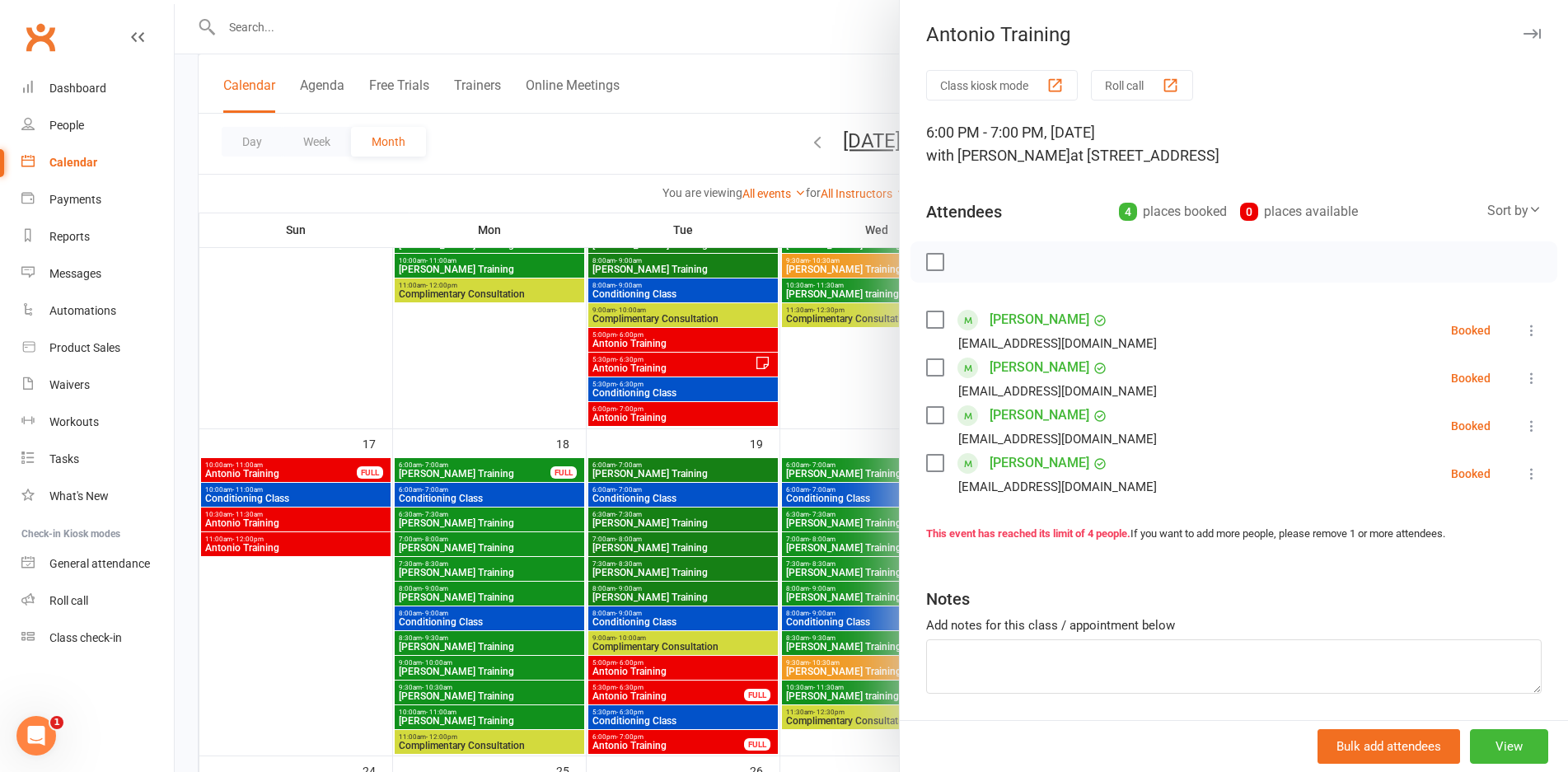
click at [717, 734] on div at bounding box center [871, 386] width 1393 height 772
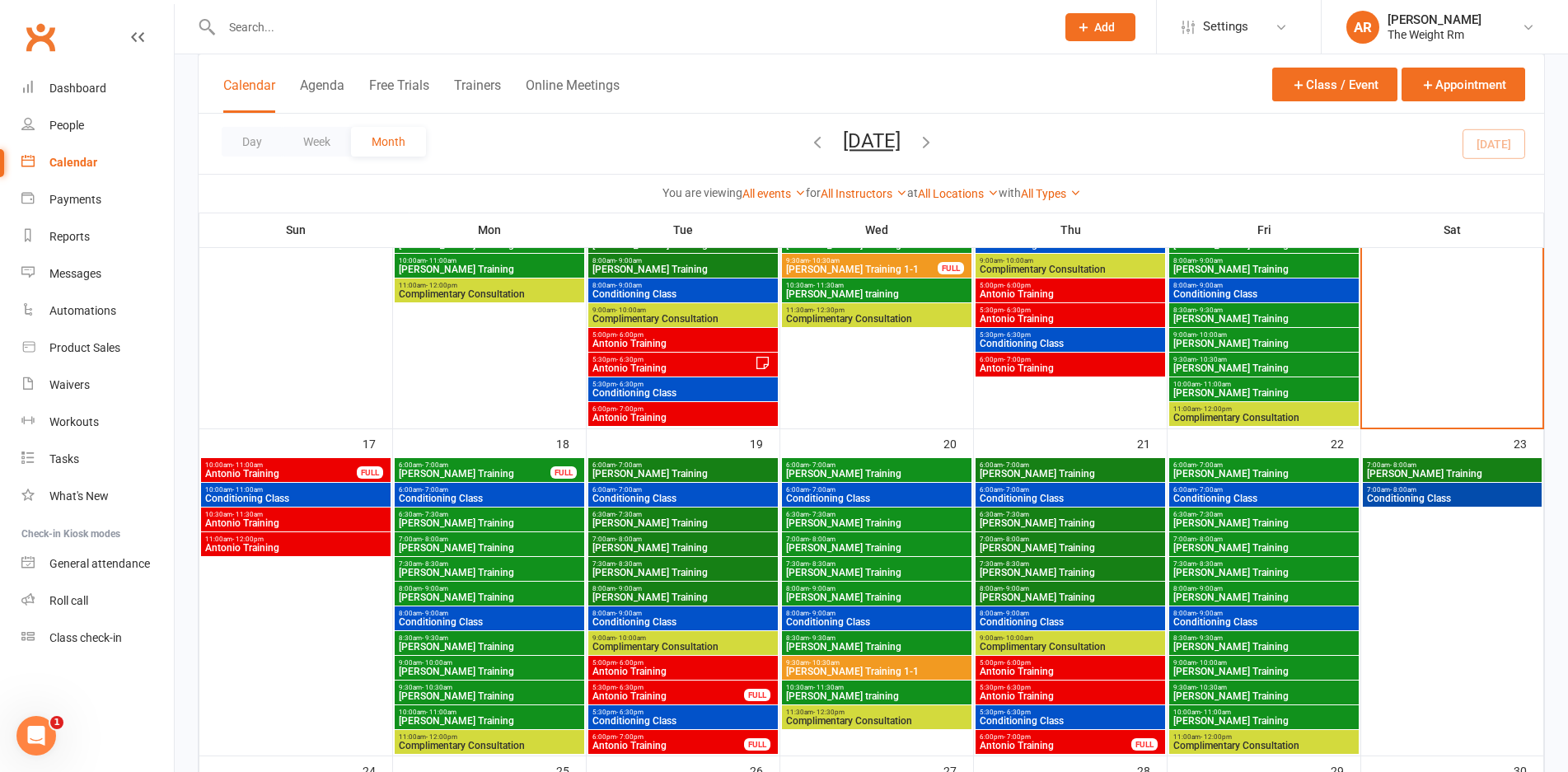
click at [1004, 691] on span "Antonio Training" at bounding box center [1071, 696] width 183 height 9
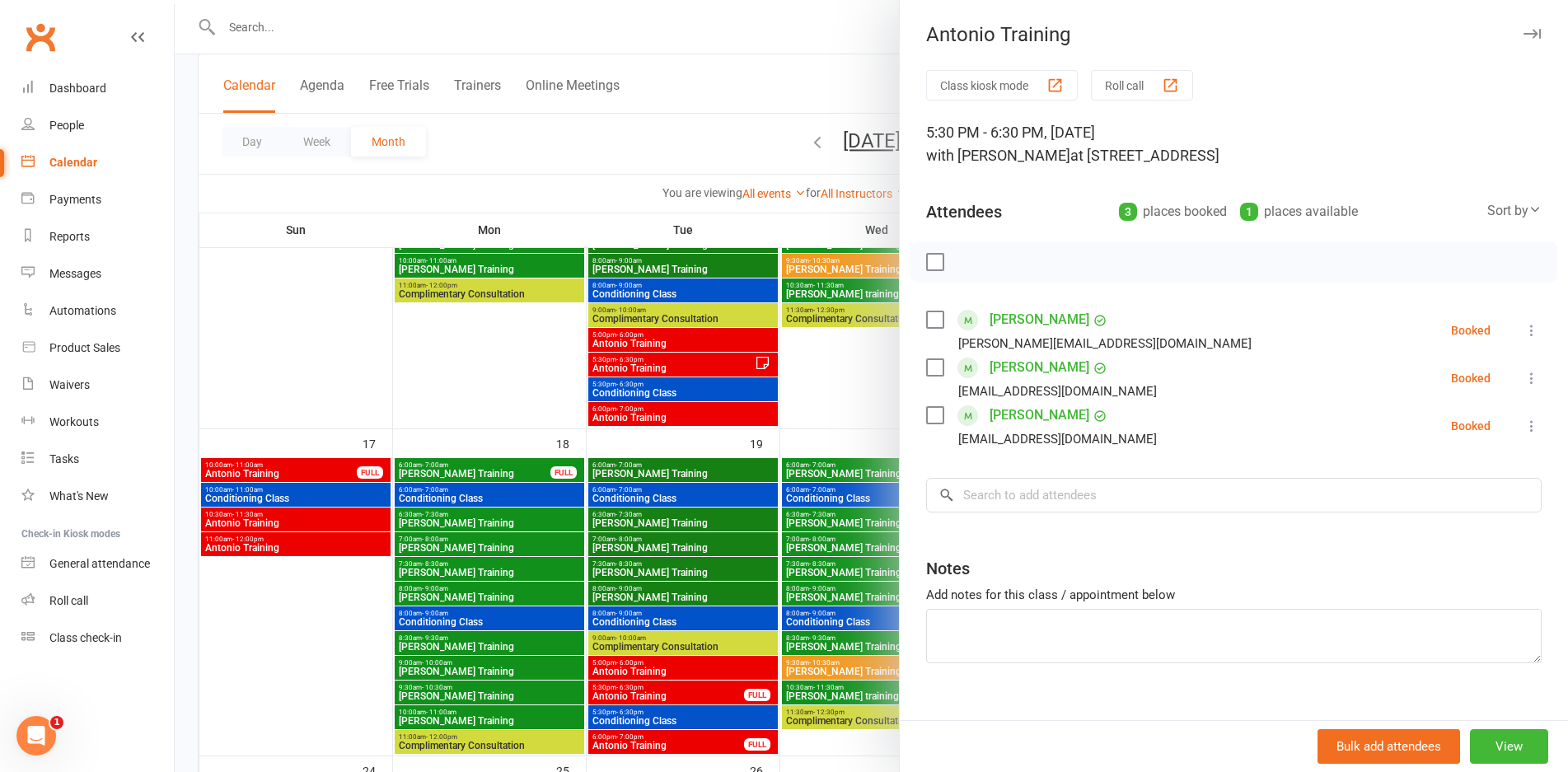
click at [810, 646] on div at bounding box center [871, 386] width 1393 height 772
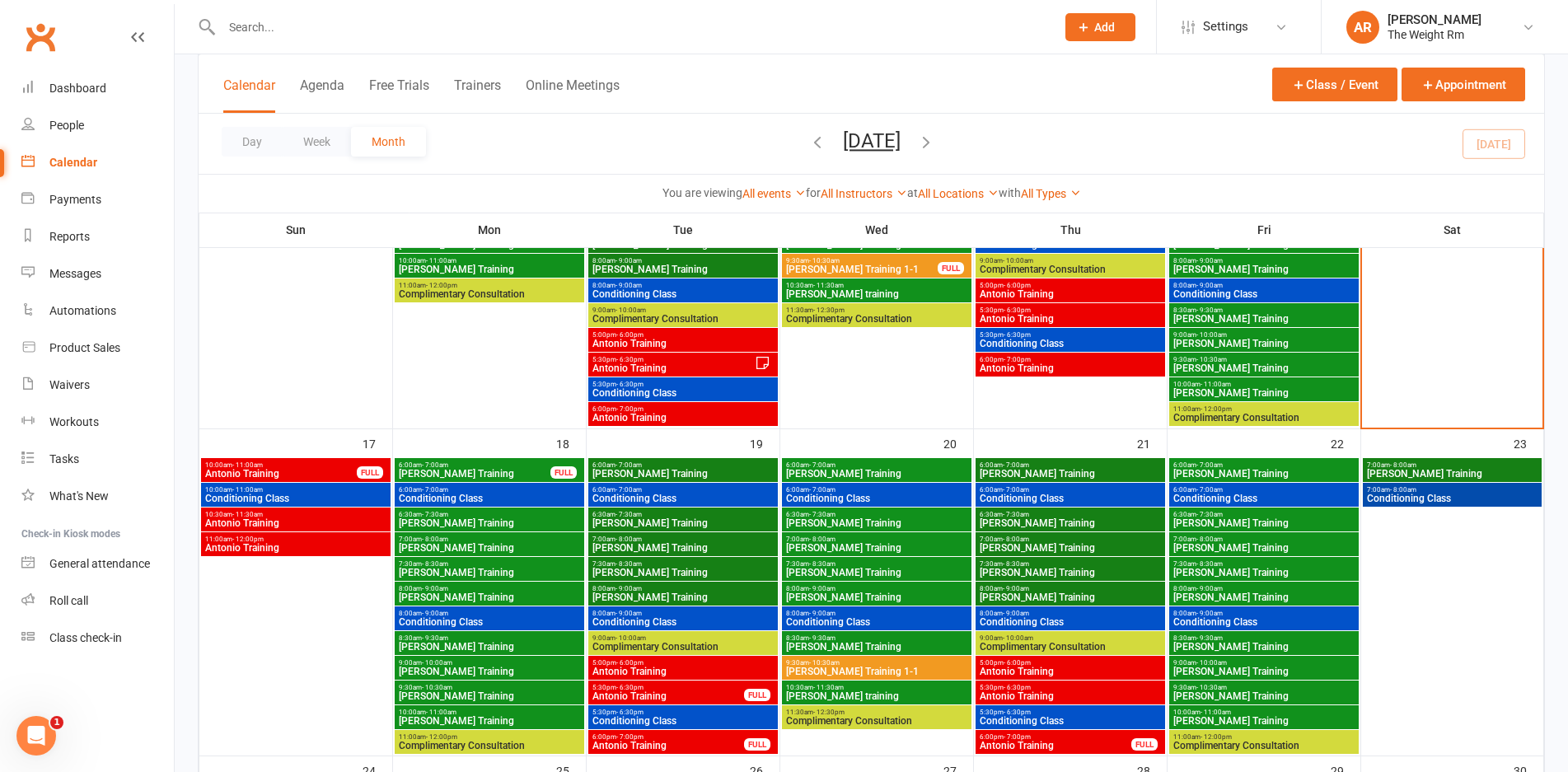
click at [1020, 663] on span "- 6:00pm" at bounding box center [1017, 663] width 27 height 8
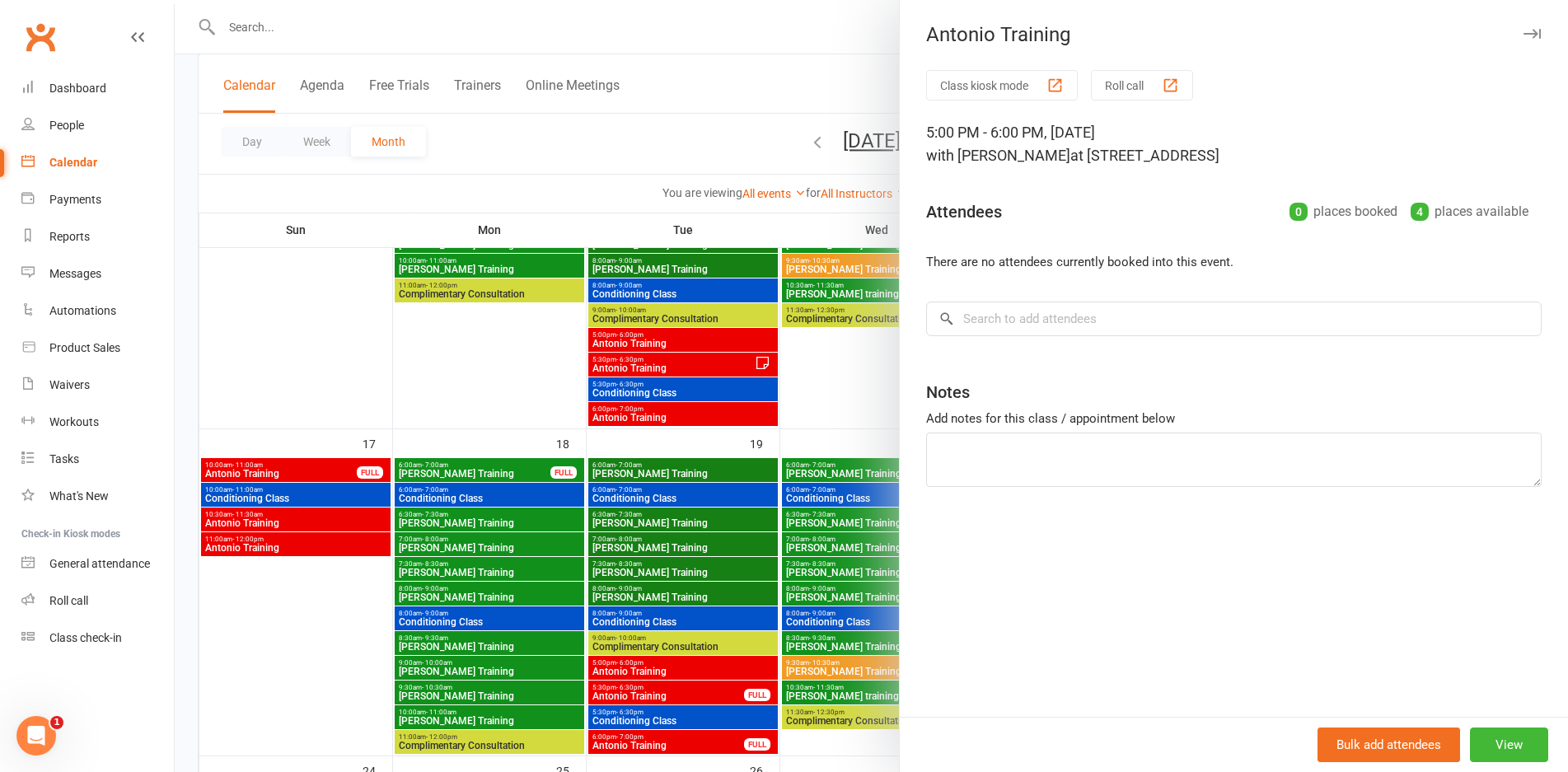
click at [773, 594] on div at bounding box center [871, 386] width 1393 height 772
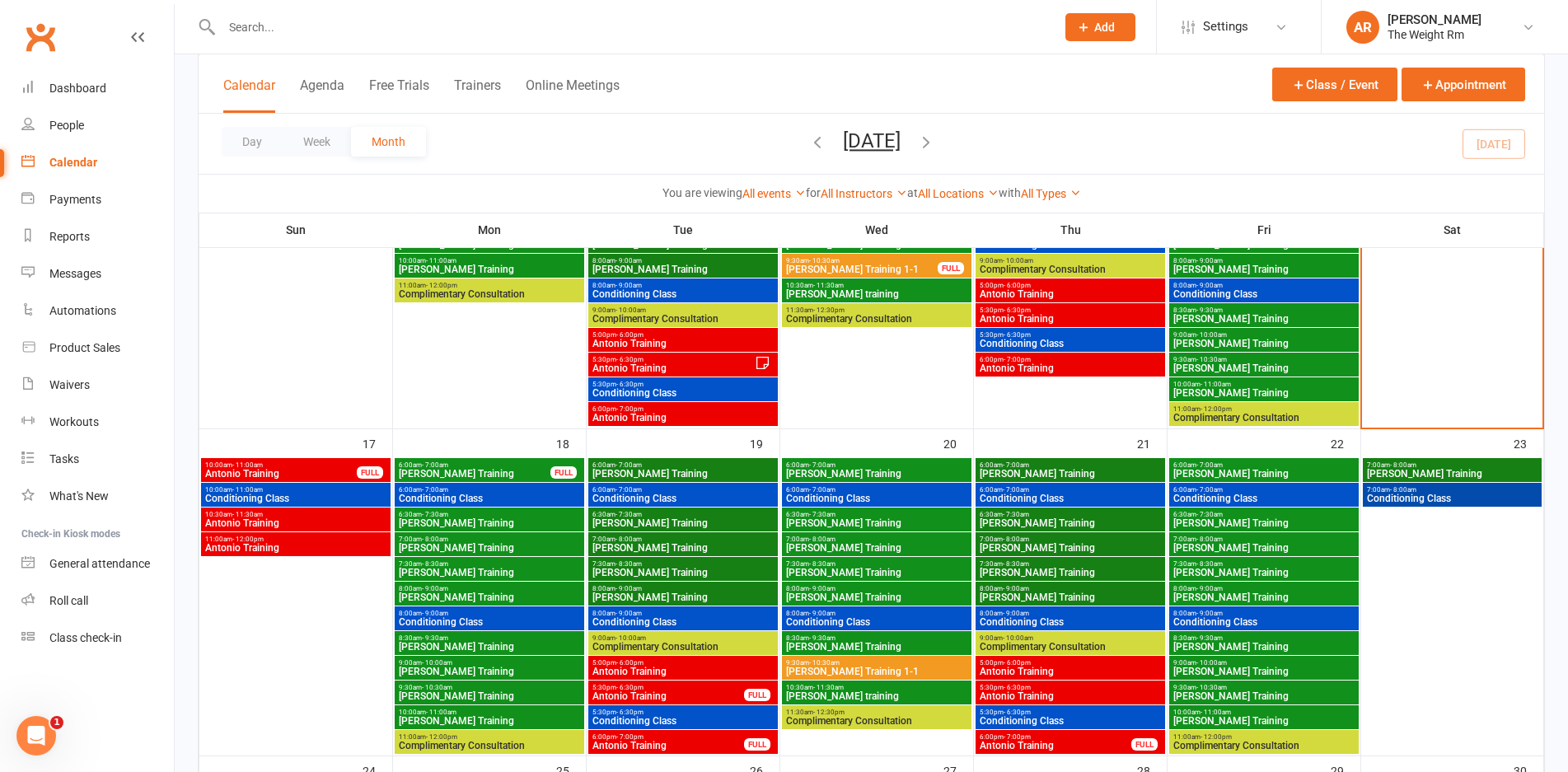
click at [689, 466] on span "6:00am - 7:00am" at bounding box center [683, 465] width 183 height 8
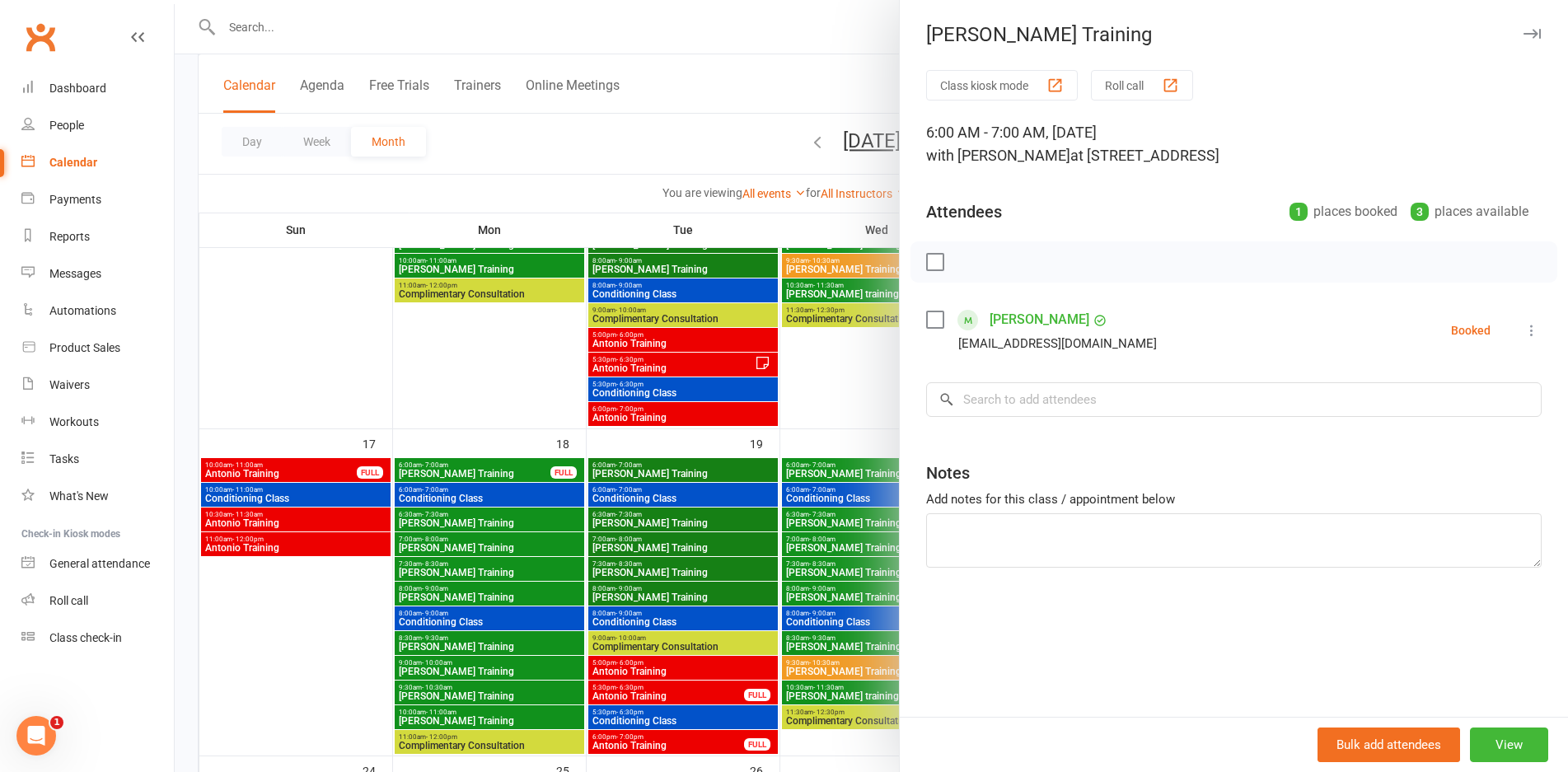
click at [689, 466] on div at bounding box center [871, 386] width 1393 height 772
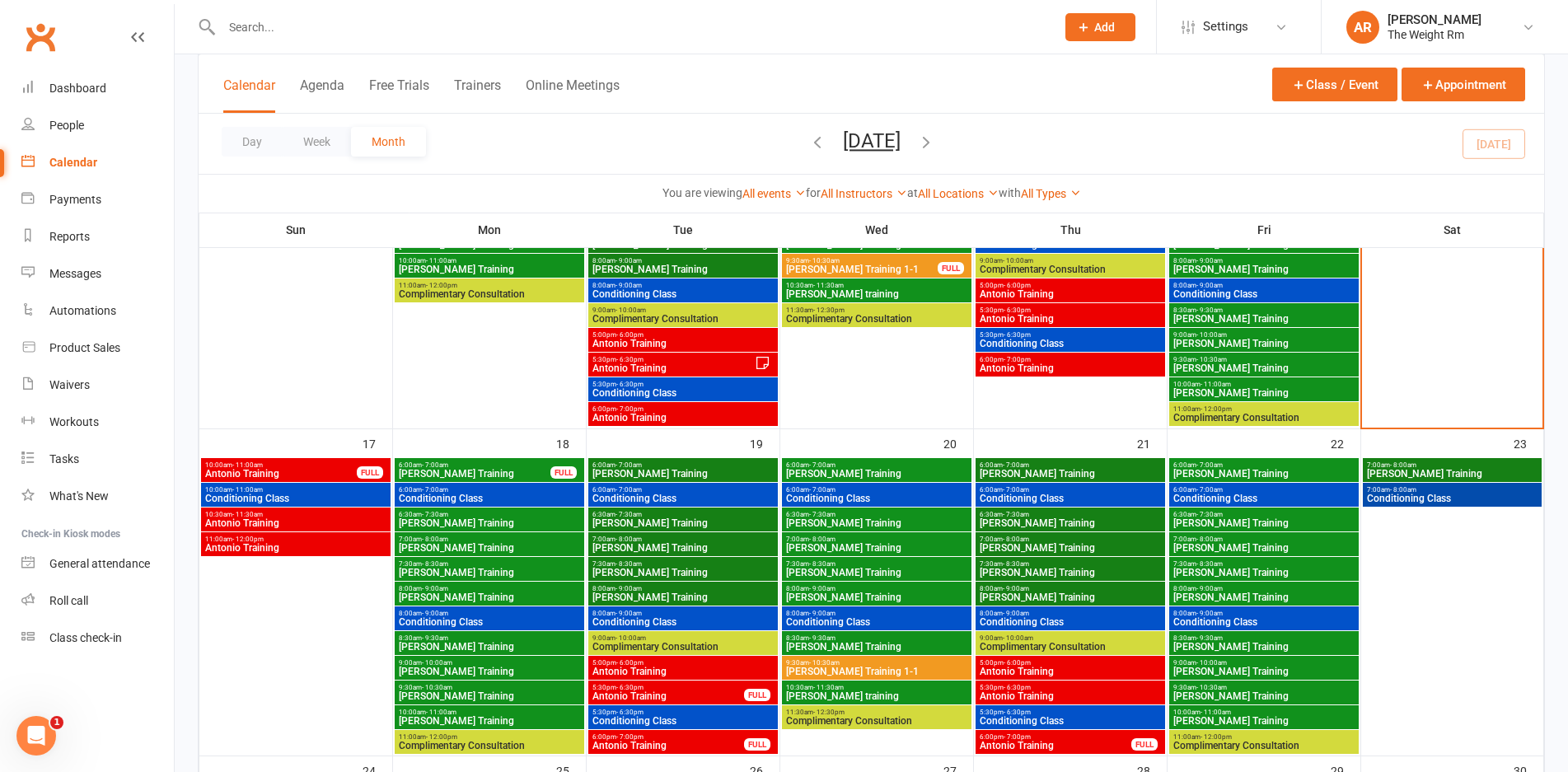
click at [692, 497] on span "Conditioning Class" at bounding box center [683, 498] width 183 height 9
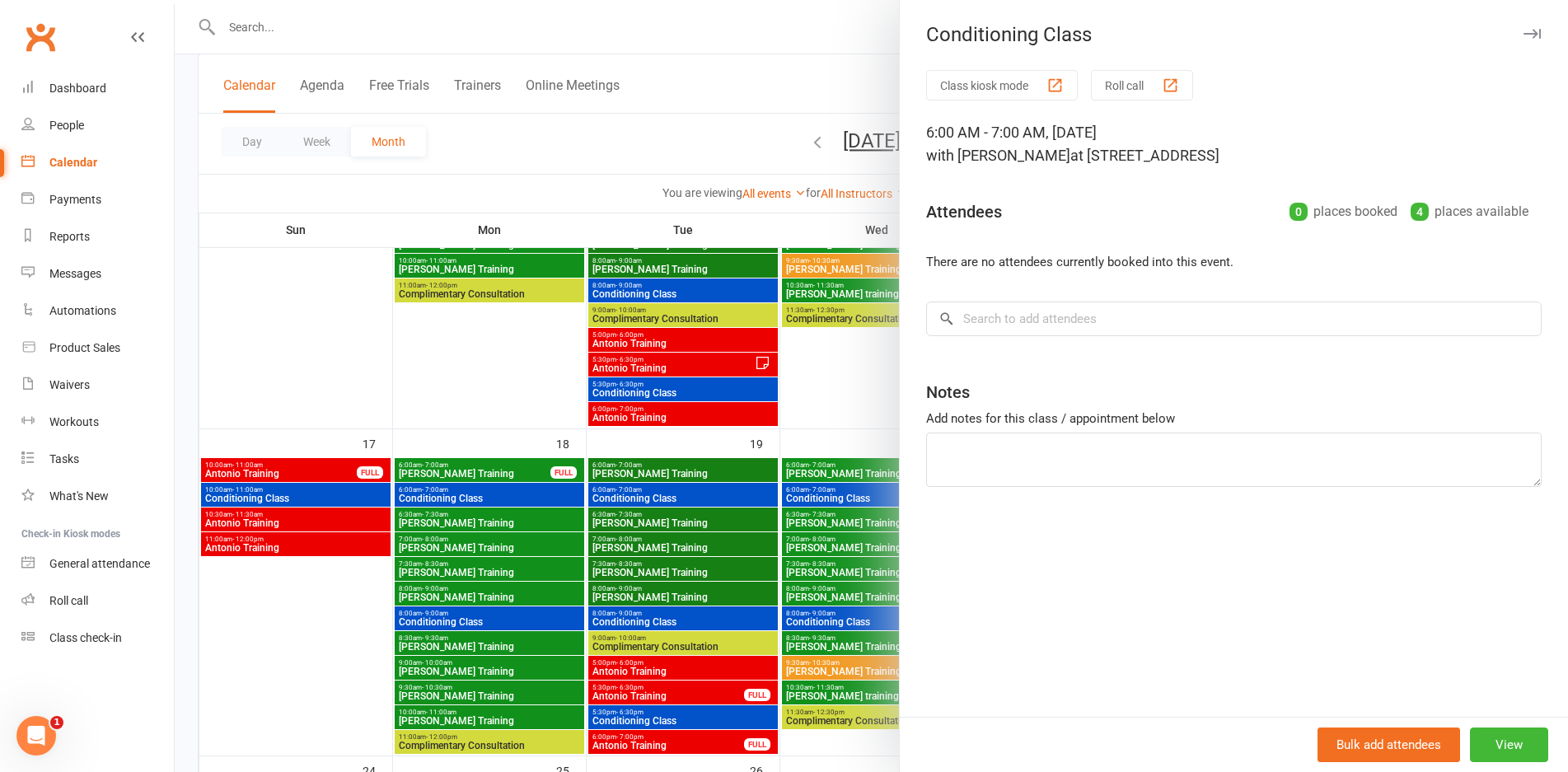
click at [692, 497] on div at bounding box center [871, 386] width 1393 height 772
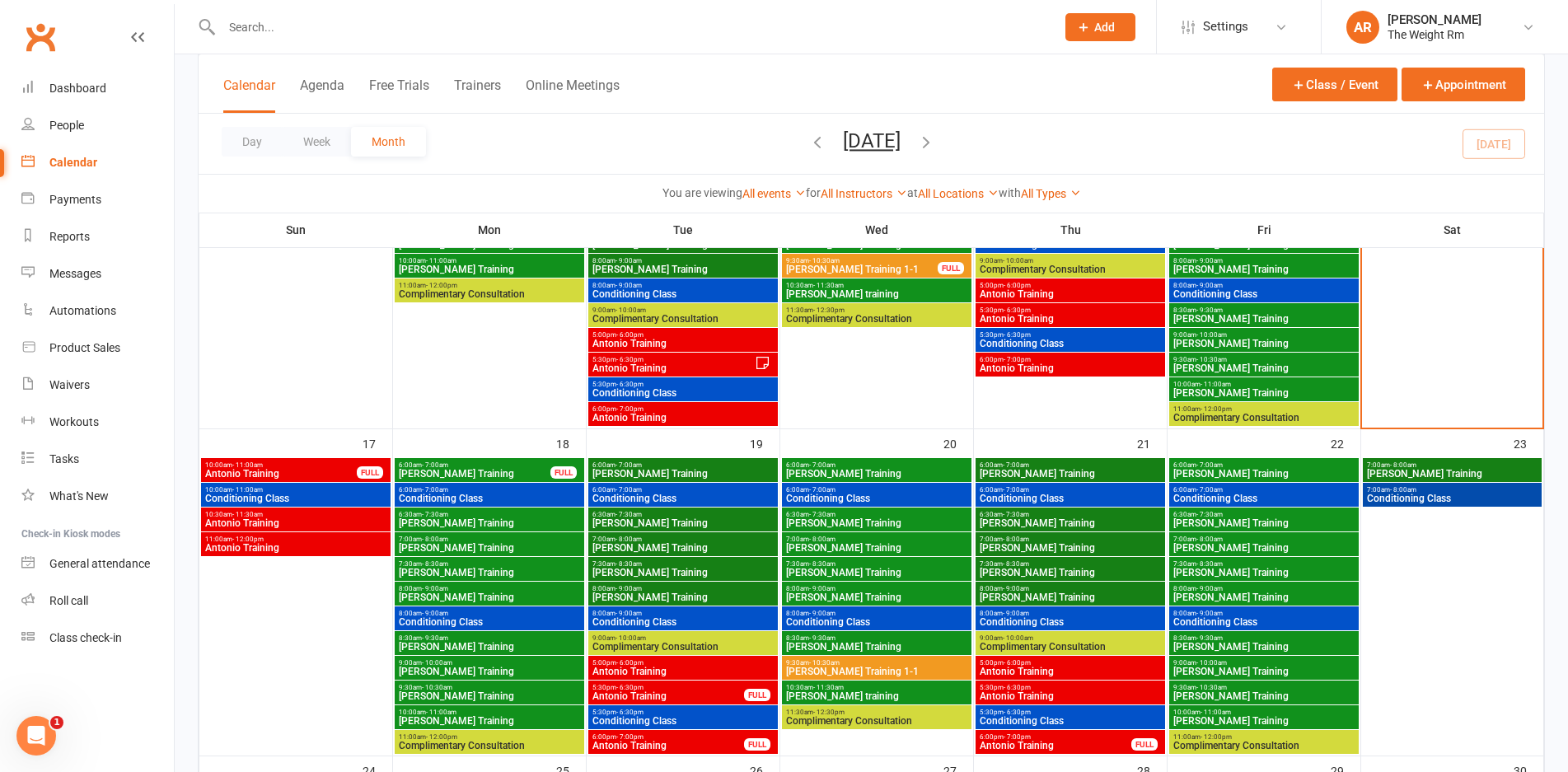
click at [1049, 730] on div "6:00pm - 7:00pm Antonio Training FULL" at bounding box center [1071, 741] width 190 height 24
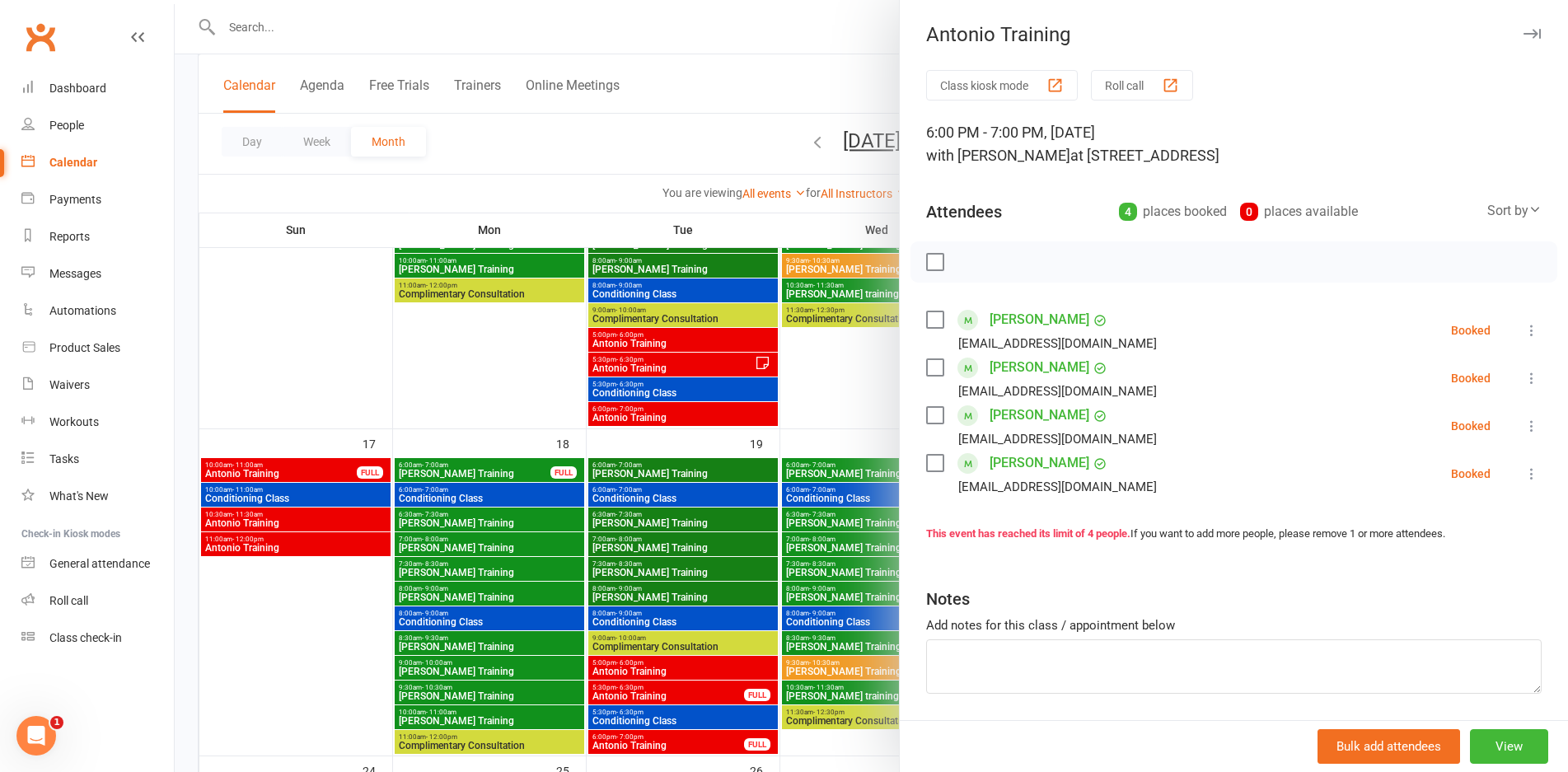
click at [818, 607] on div at bounding box center [871, 386] width 1393 height 772
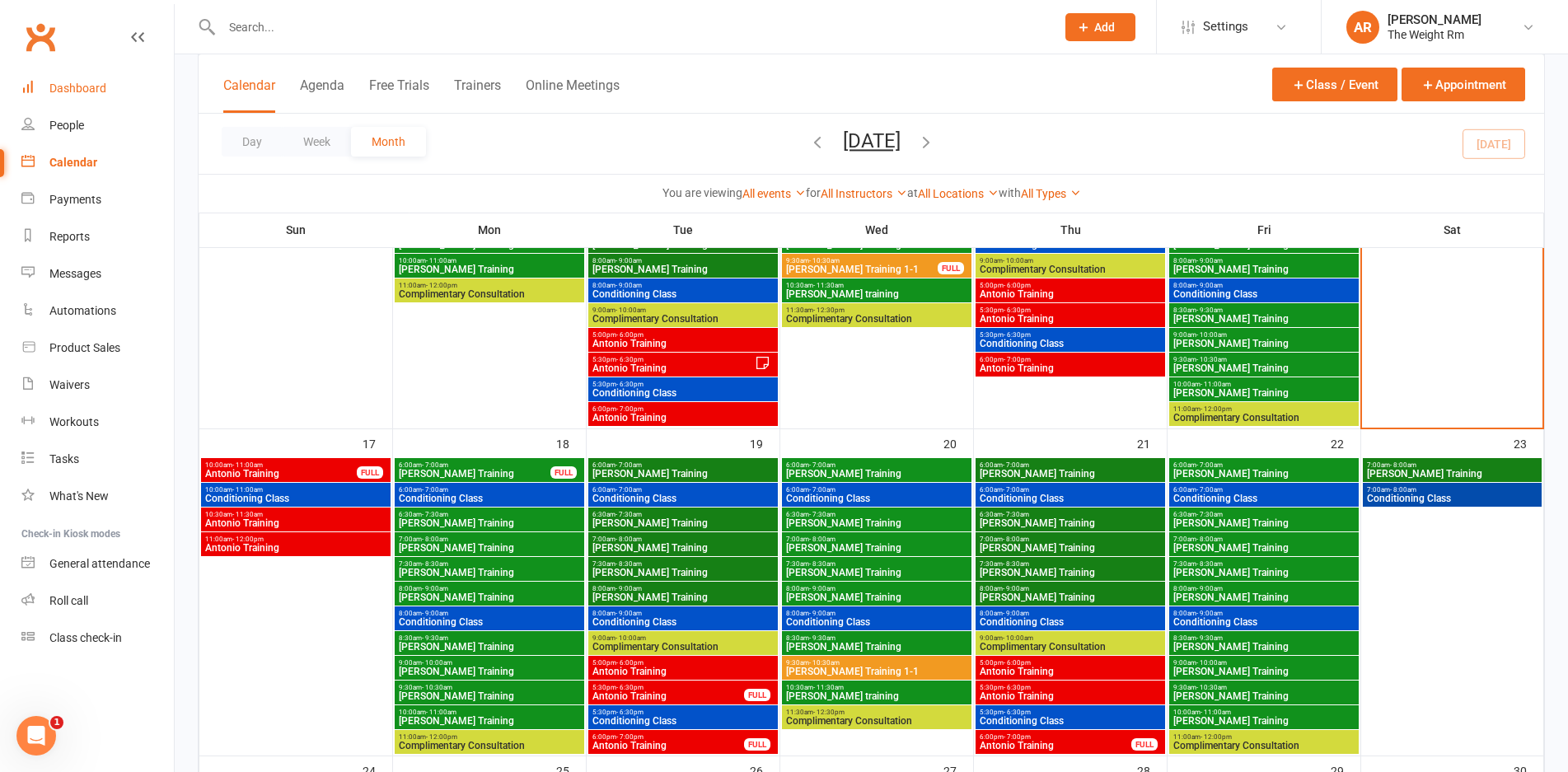
click at [68, 83] on div "Dashboard" at bounding box center [77, 88] width 57 height 13
